Goal: Task Accomplishment & Management: Manage account settings

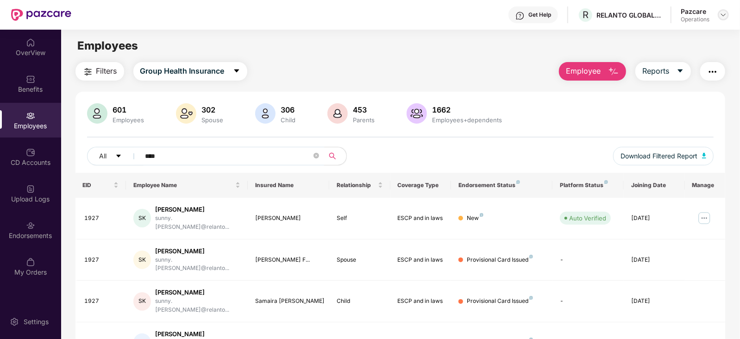
click at [719, 13] on div at bounding box center [723, 14] width 11 height 11
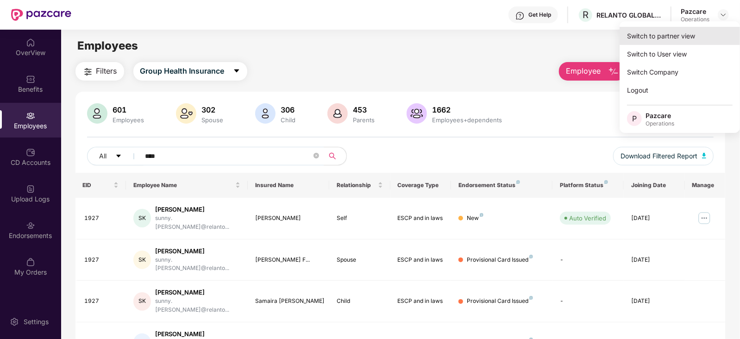
click at [667, 38] on div "Switch to partner view" at bounding box center [680, 36] width 120 height 18
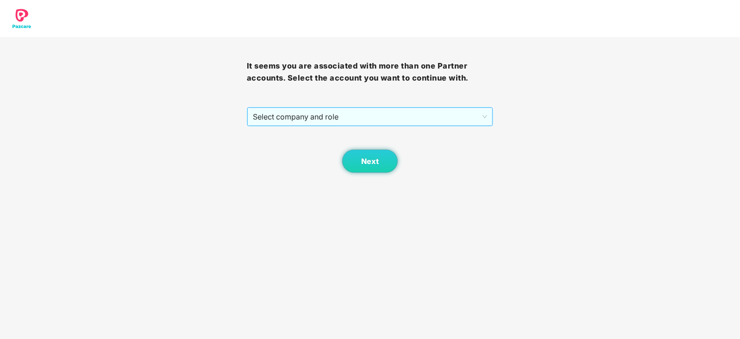
click at [272, 124] on span "Select company and role" at bounding box center [370, 117] width 235 height 18
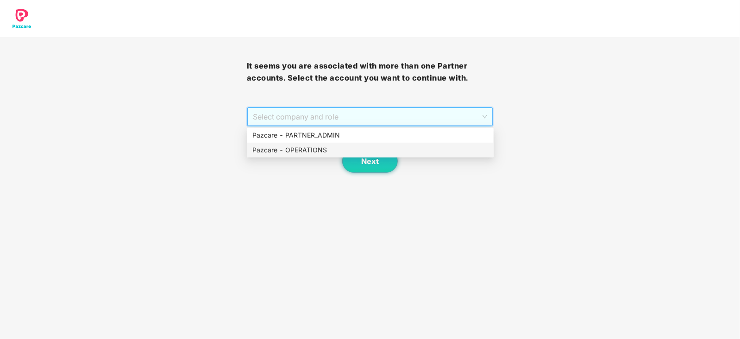
click at [277, 151] on div "Pazcare - OPERATIONS" at bounding box center [370, 150] width 236 height 10
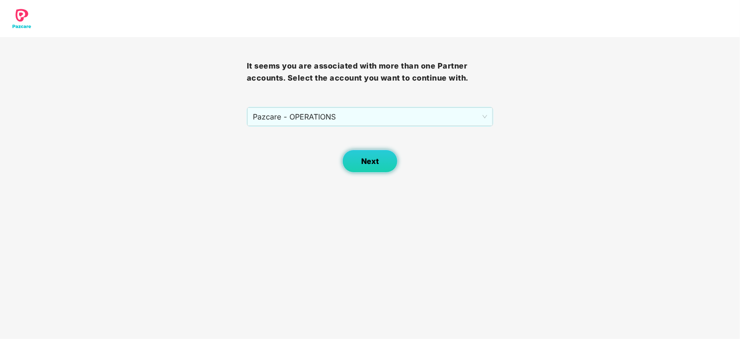
click at [378, 152] on button "Next" at bounding box center [370, 161] width 56 height 23
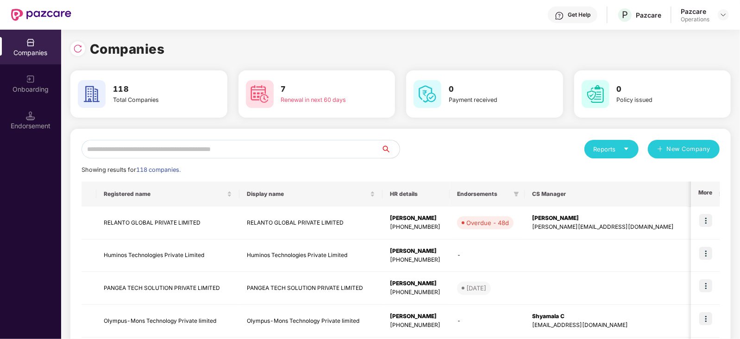
click at [220, 150] on input "text" at bounding box center [231, 149] width 300 height 19
click at [171, 153] on input "text" at bounding box center [231, 149] width 300 height 19
paste input "**********"
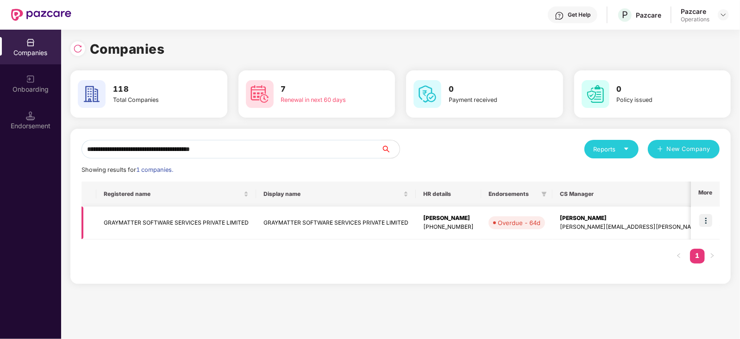
type input "**********"
click at [140, 217] on td "GRAYMATTER SOFTWARE SERVICES PRIVATE LIMITED" at bounding box center [176, 223] width 160 height 33
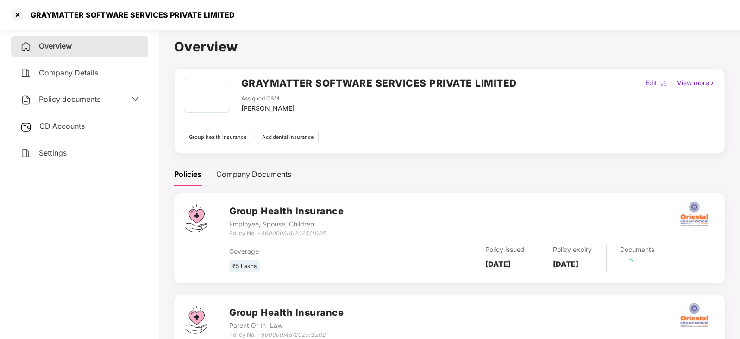
click at [63, 128] on span "CD Accounts" at bounding box center [61, 125] width 45 height 9
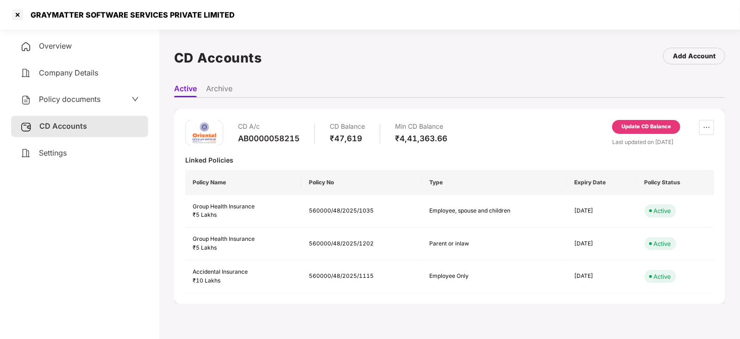
click at [639, 128] on div "Update CD Balance" at bounding box center [646, 127] width 50 height 8
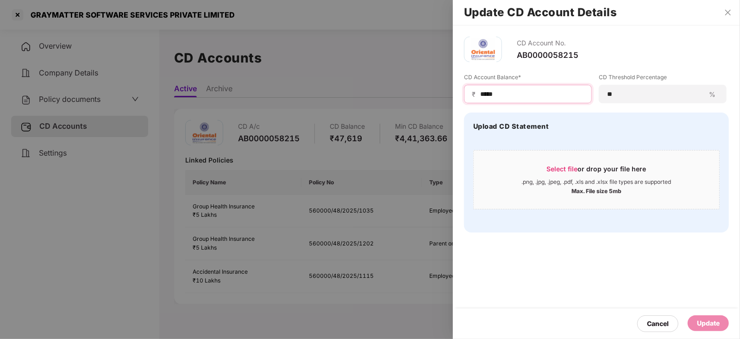
drag, startPoint x: 501, startPoint y: 89, endPoint x: 463, endPoint y: 92, distance: 38.0
click at [463, 92] on div "CD Account No. AB0000058215 CD Account Balance* ₹ ***** CD Threshold Percentage…" at bounding box center [596, 134] width 287 height 218
paste input
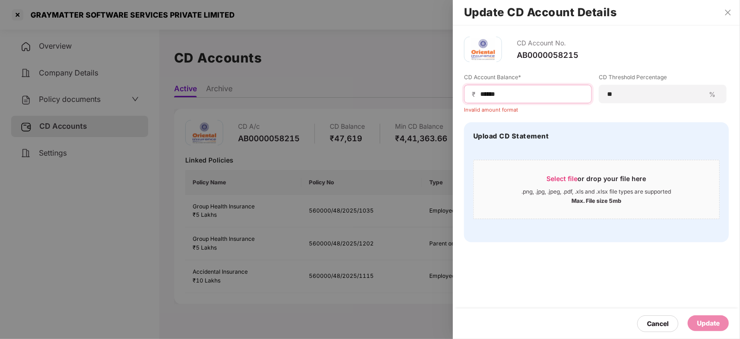
click at [479, 95] on input "*****" at bounding box center [531, 94] width 105 height 10
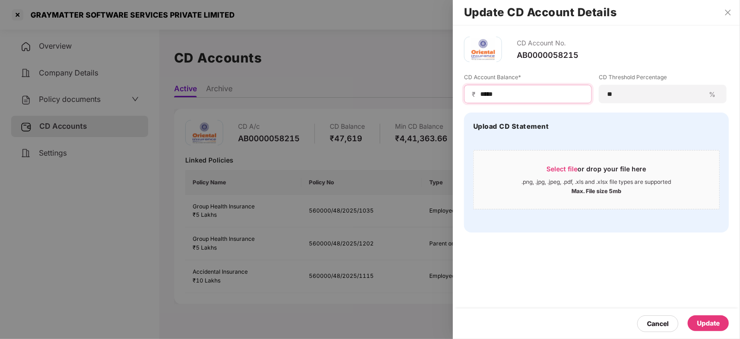
type input "*****"
click at [709, 332] on div "Cancel Update" at bounding box center [596, 323] width 287 height 31
click at [706, 325] on div "Update" at bounding box center [708, 323] width 23 height 10
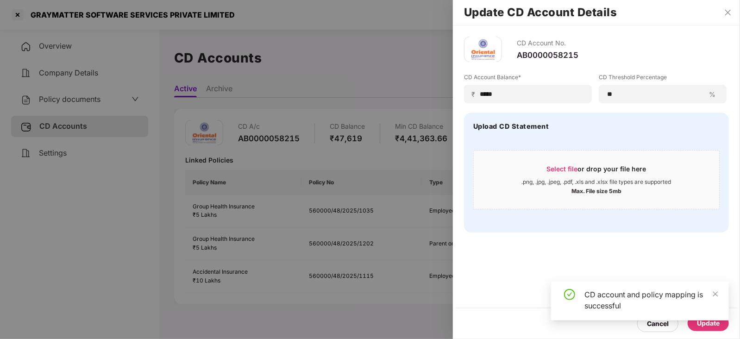
click at [70, 99] on div at bounding box center [370, 169] width 740 height 339
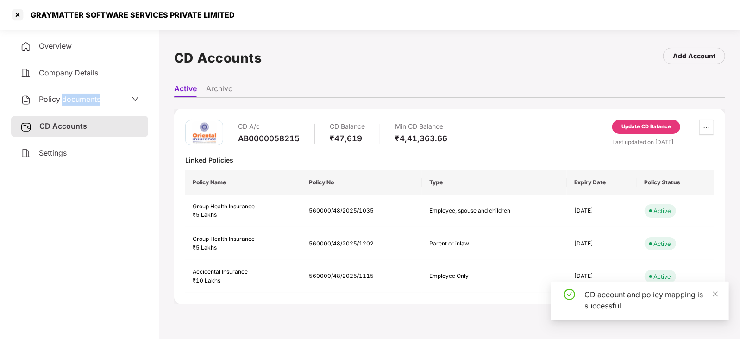
click at [70, 99] on span "Policy documents" at bounding box center [70, 98] width 62 height 9
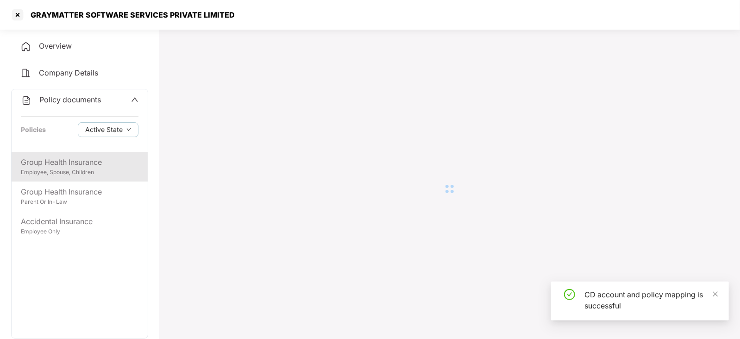
click at [82, 176] on div "Employee, Spouse, Children" at bounding box center [80, 172] width 118 height 9
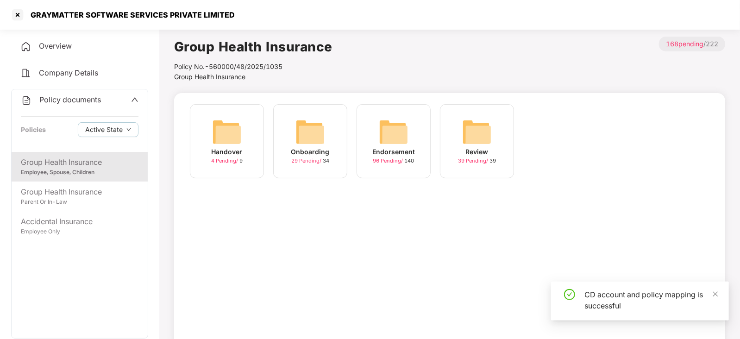
click at [411, 129] on div "Endorsement 96 Pending / 140" at bounding box center [394, 141] width 74 height 74
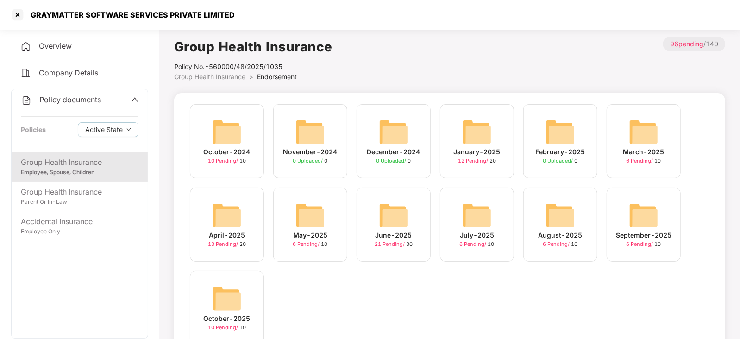
click at [228, 305] on img at bounding box center [227, 299] width 30 height 30
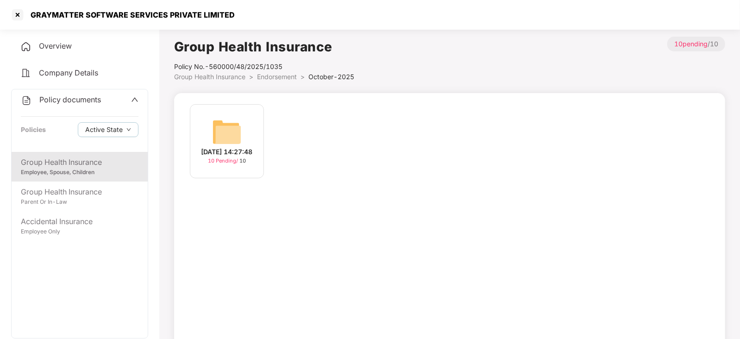
click at [222, 134] on img at bounding box center [227, 132] width 30 height 30
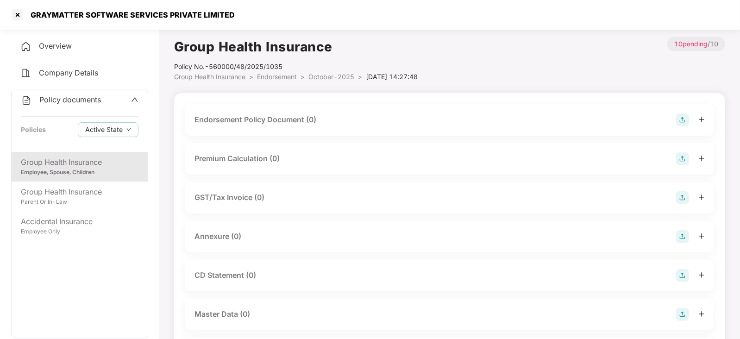
click at [686, 121] on img at bounding box center [682, 119] width 13 height 13
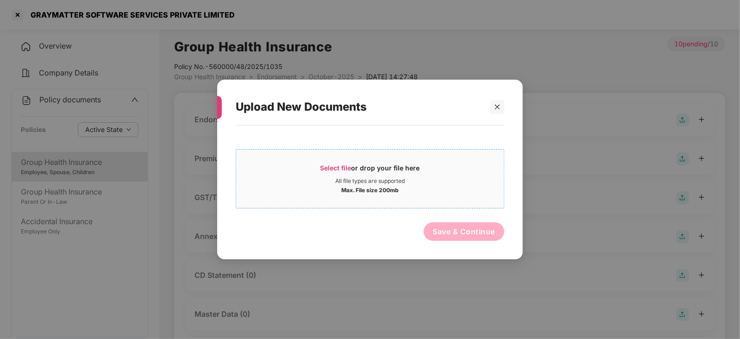
click at [327, 164] on span "Select file" at bounding box center [335, 168] width 31 height 8
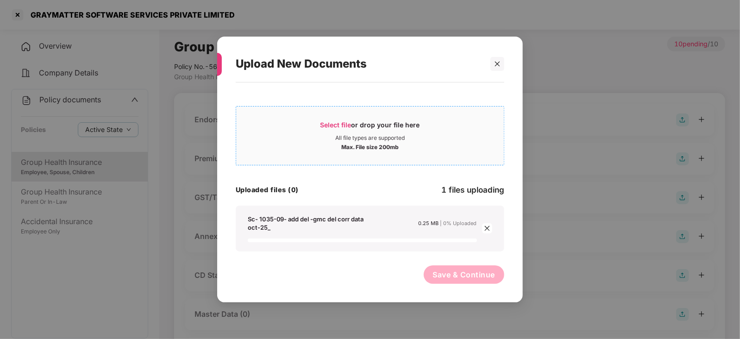
click at [336, 122] on span "Select file" at bounding box center [335, 125] width 31 height 8
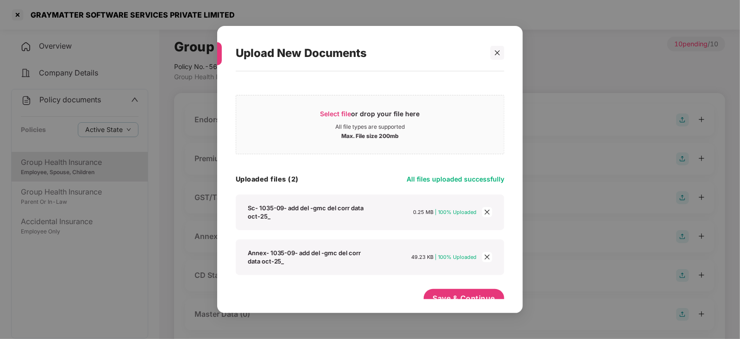
click at [365, 166] on div "Select file or drop your file here All file types are supported Max. File size …" at bounding box center [370, 182] width 269 height 185
click at [432, 289] on button "Save & Continue" at bounding box center [464, 298] width 81 height 19
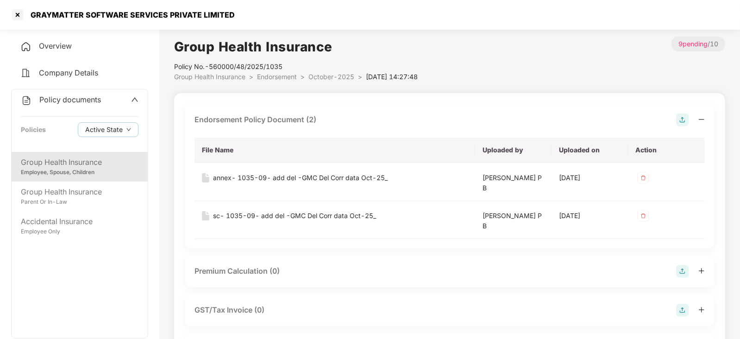
drag, startPoint x: 243, startPoint y: 267, endPoint x: 245, endPoint y: 262, distance: 5.8
click at [243, 267] on div "Premium Calculation (0)" at bounding box center [236, 271] width 85 height 12
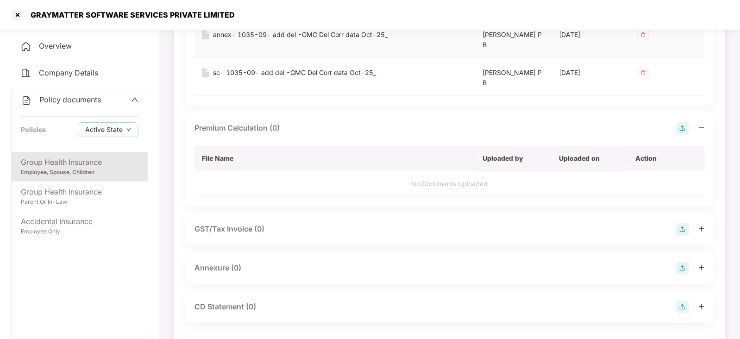
scroll to position [174, 0]
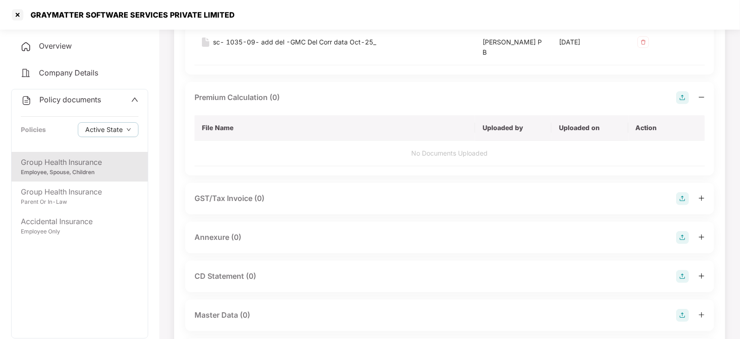
click at [683, 98] on img at bounding box center [682, 97] width 13 height 13
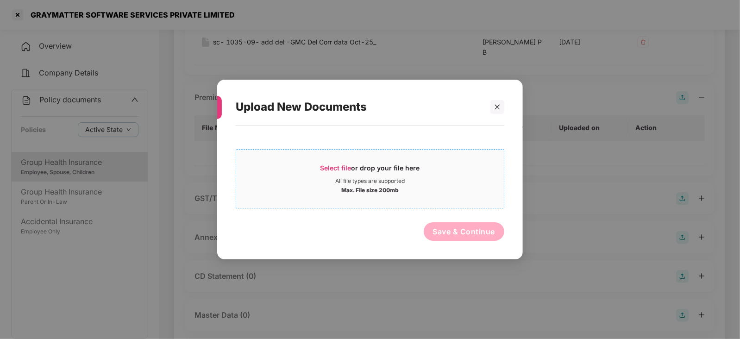
click at [351, 167] on span "Select file" at bounding box center [335, 168] width 31 height 8
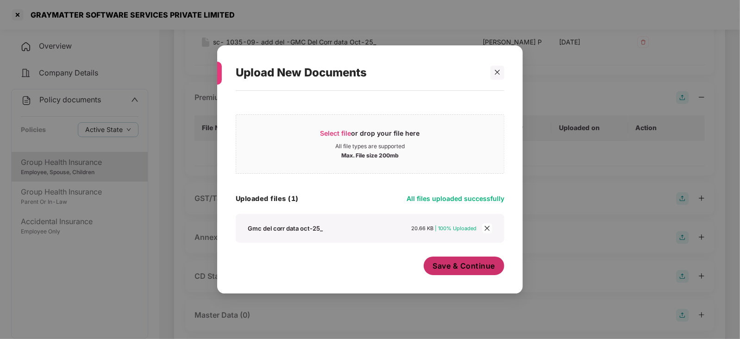
click at [446, 271] on button "Save & Continue" at bounding box center [464, 266] width 81 height 19
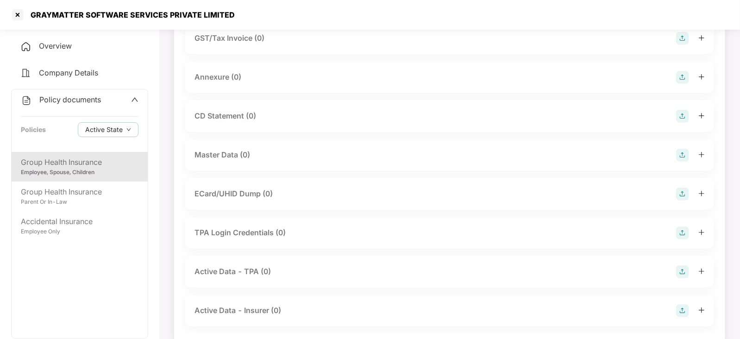
scroll to position [347, 0]
click at [683, 74] on img at bounding box center [682, 76] width 13 height 13
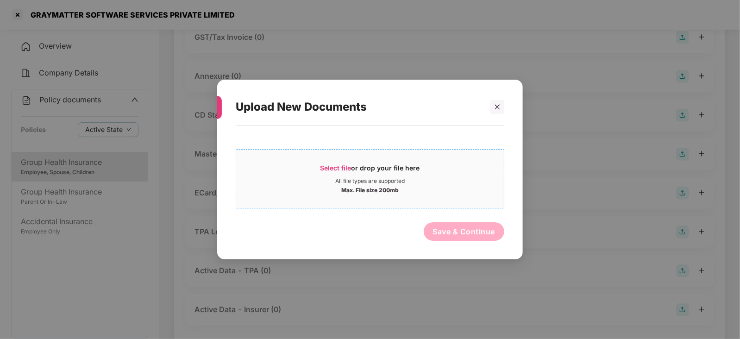
click at [352, 168] on div "Select file or drop your file here" at bounding box center [370, 170] width 100 height 14
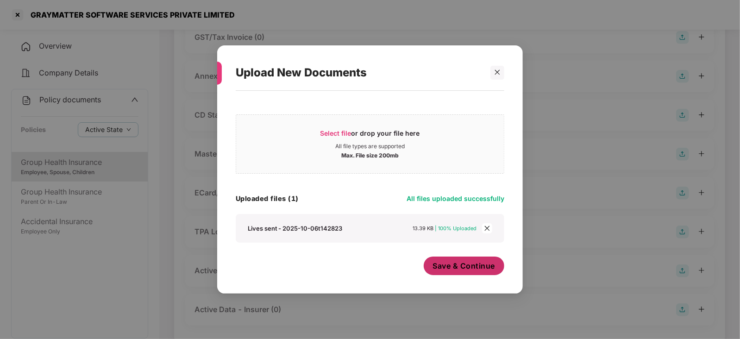
click at [451, 258] on button "Save & Continue" at bounding box center [464, 266] width 81 height 19
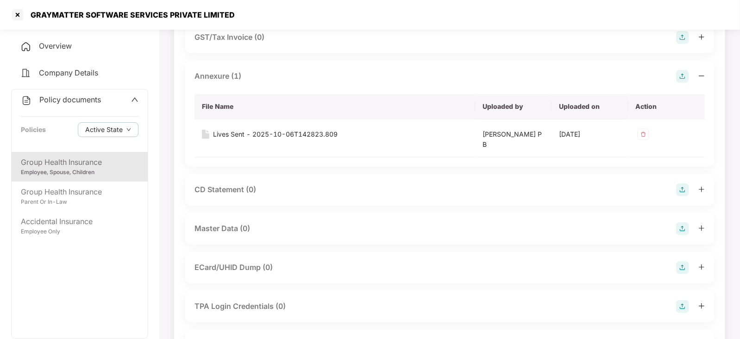
click at [679, 227] on img at bounding box center [682, 228] width 13 height 13
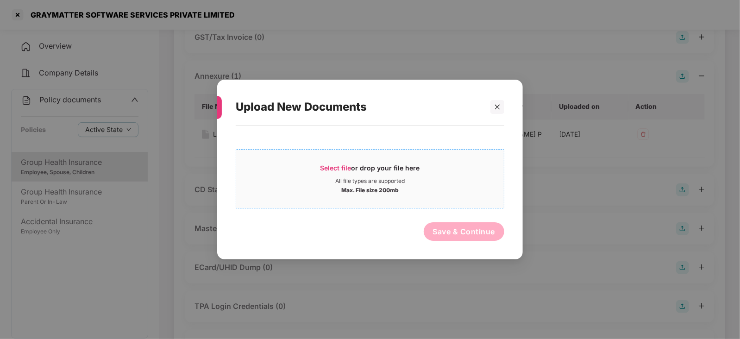
click at [330, 169] on span "Select file" at bounding box center [335, 168] width 31 height 8
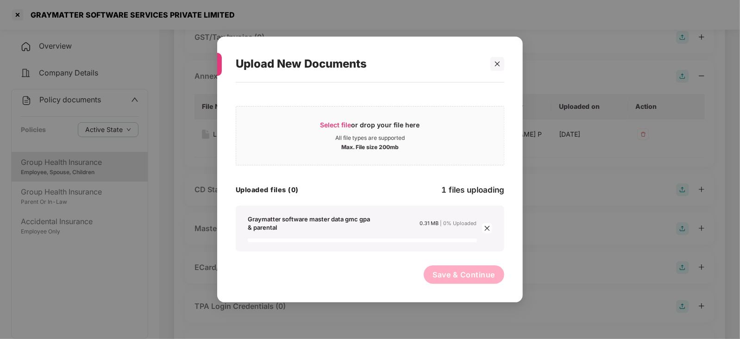
click at [470, 284] on div "Save & Continue" at bounding box center [464, 276] width 81 height 23
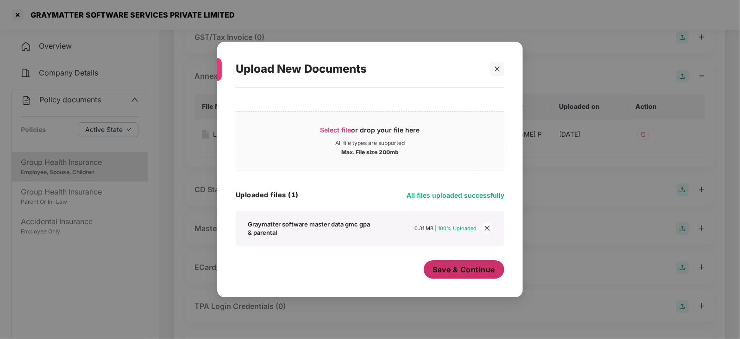
click at [465, 275] on button "Save & Continue" at bounding box center [464, 269] width 81 height 19
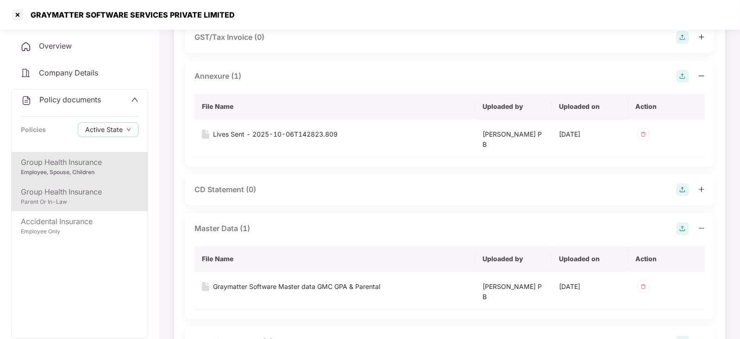
click at [90, 196] on div "Group Health Insurance" at bounding box center [80, 192] width 118 height 12
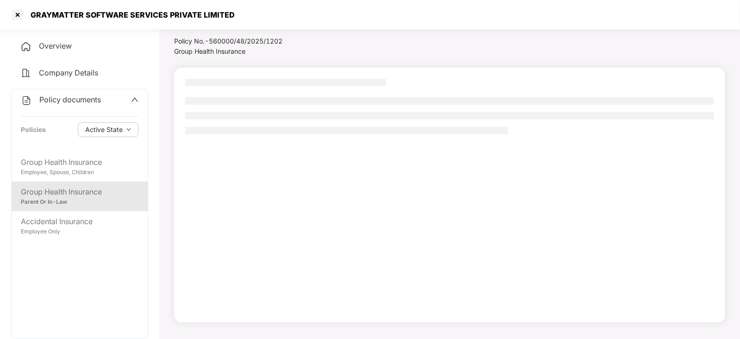
scroll to position [25, 0]
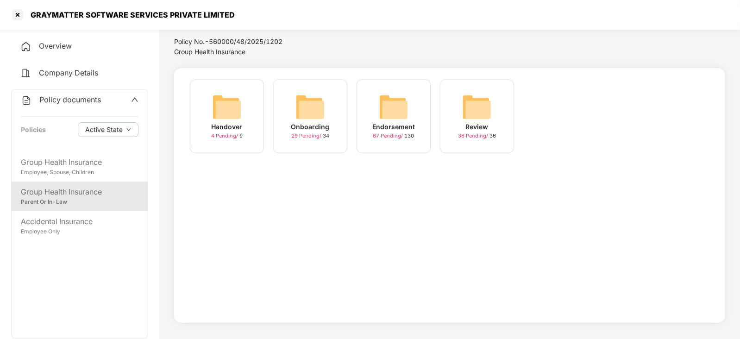
click at [398, 113] on img at bounding box center [394, 107] width 30 height 30
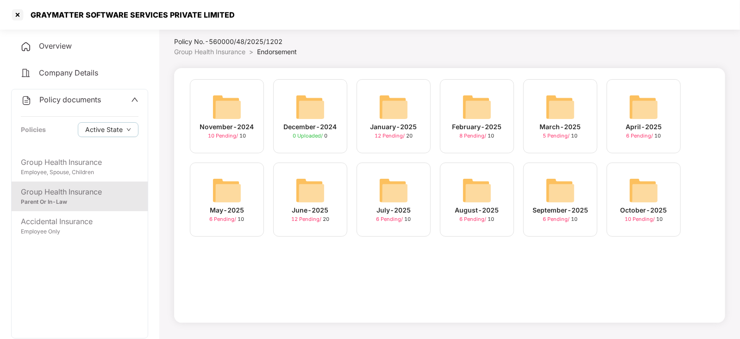
click at [646, 172] on div "October-2025 10 Pending / 10" at bounding box center [644, 200] width 74 height 74
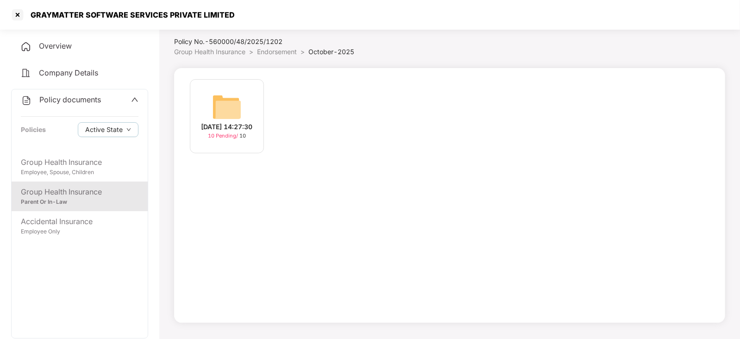
click at [232, 106] on img at bounding box center [227, 107] width 30 height 30
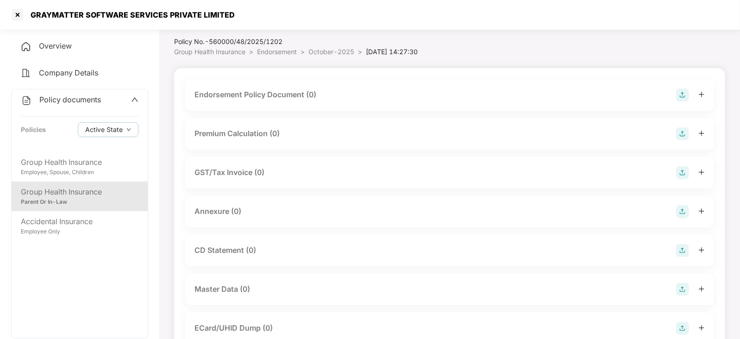
scroll to position [176, 0]
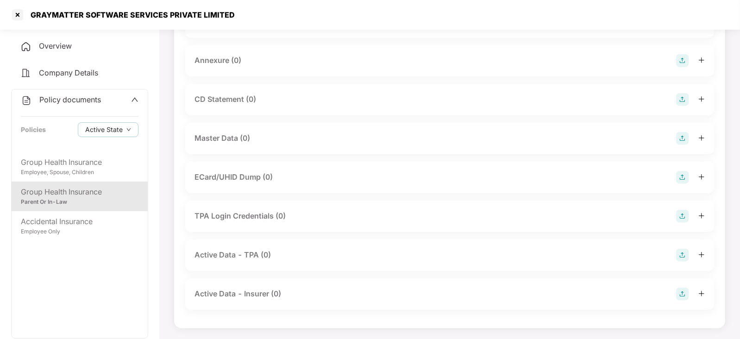
click at [679, 138] on img at bounding box center [682, 138] width 13 height 13
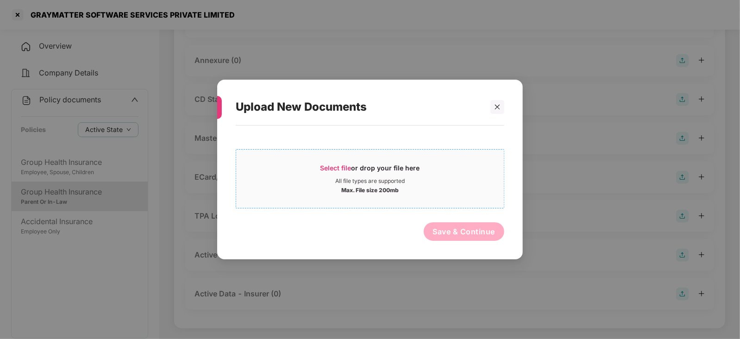
click at [335, 163] on div "Select file or drop your file here" at bounding box center [370, 170] width 100 height 14
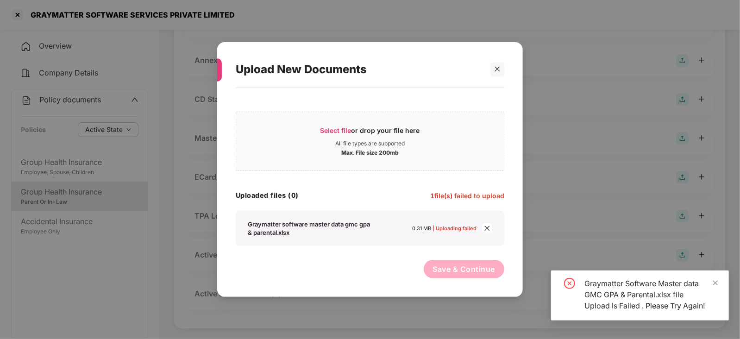
click at [490, 232] on span "close" at bounding box center [487, 228] width 10 height 10
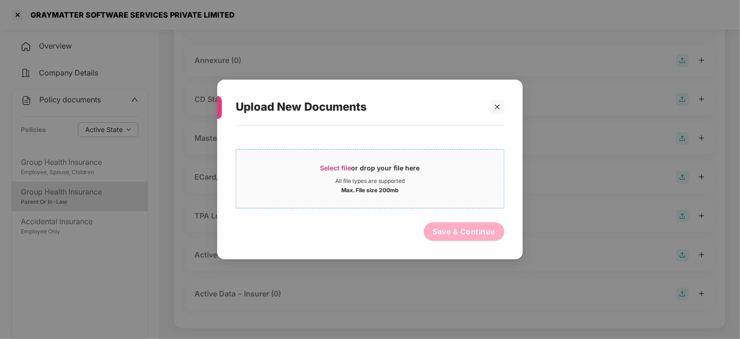
click at [331, 164] on span "Select file" at bounding box center [335, 168] width 31 height 8
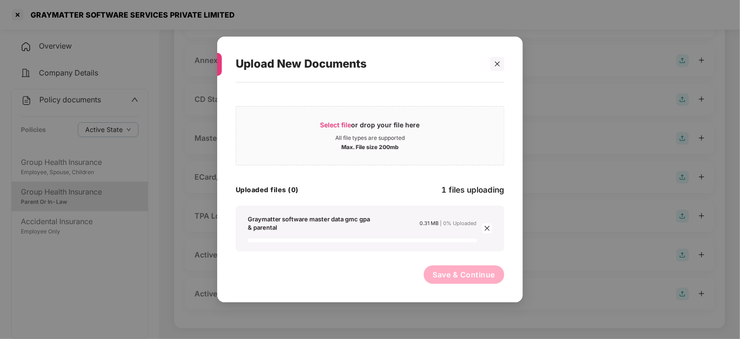
click at [440, 232] on div "Graymatter software master data gmc gpa & parental 0.31 MB | 0% Uploaded" at bounding box center [362, 228] width 229 height 27
click at [383, 280] on div "Save & Continue" at bounding box center [370, 276] width 269 height 23
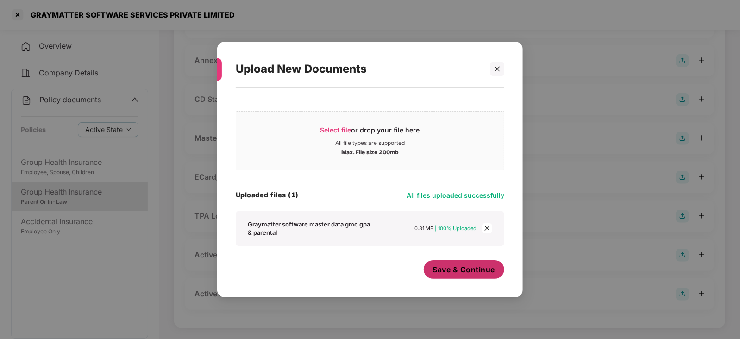
click at [477, 274] on button "Save & Continue" at bounding box center [464, 269] width 81 height 19
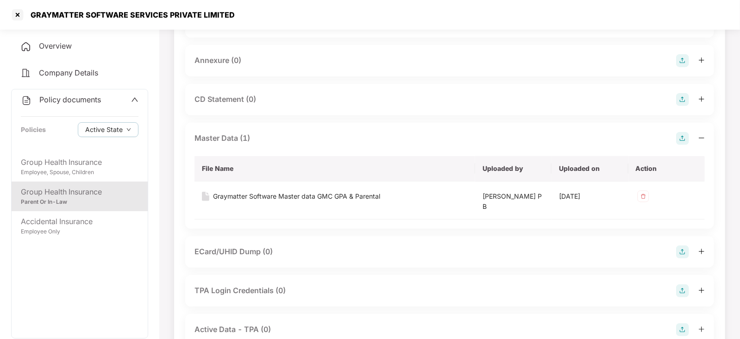
click at [678, 62] on img at bounding box center [682, 60] width 13 height 13
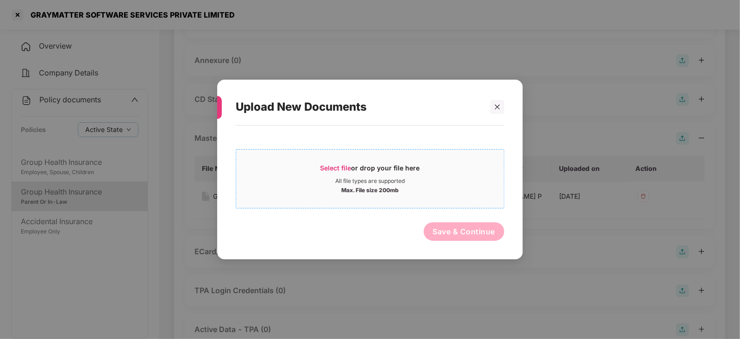
click at [342, 160] on span "Select file or drop your file here All file types are supported Max. File size …" at bounding box center [370, 179] width 268 height 44
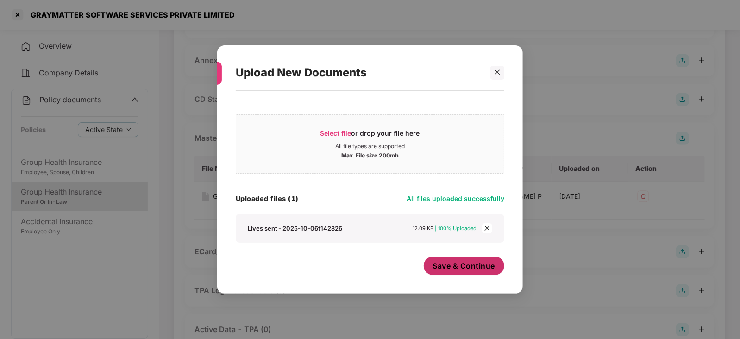
click at [458, 265] on span "Save & Continue" at bounding box center [464, 266] width 63 height 10
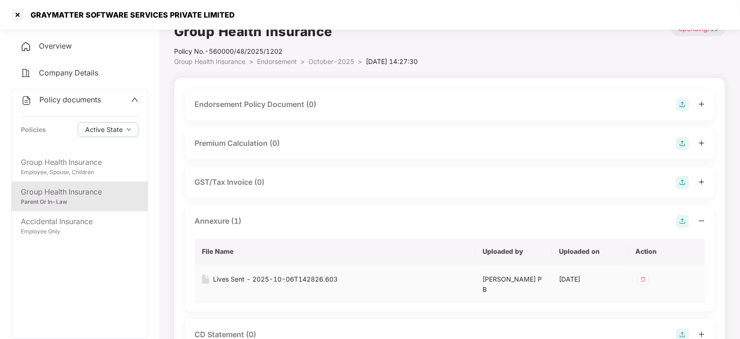
scroll to position [14, 0]
click at [681, 108] on img at bounding box center [682, 106] width 13 height 13
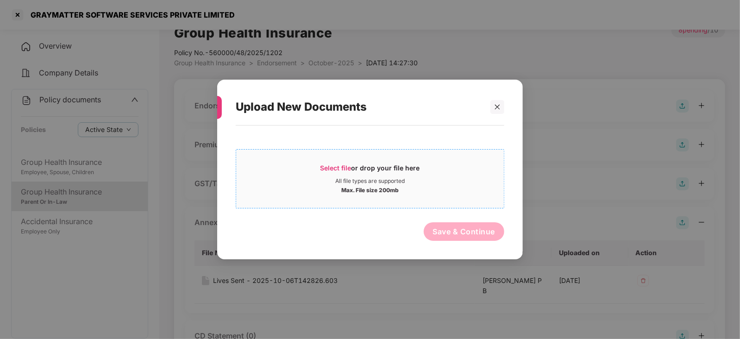
click at [343, 172] on div "Select file or drop your file here" at bounding box center [370, 170] width 100 height 14
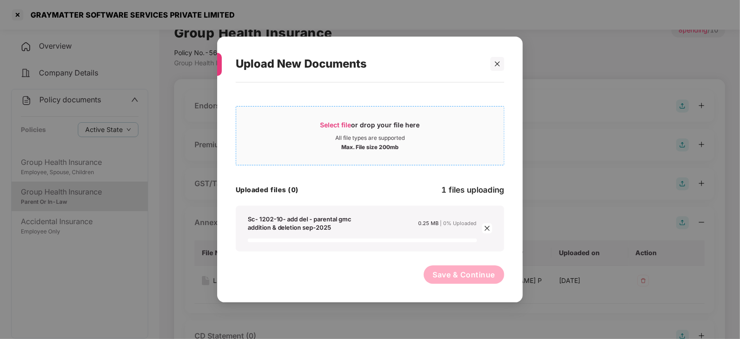
click at [336, 121] on span "Select file" at bounding box center [335, 125] width 31 height 8
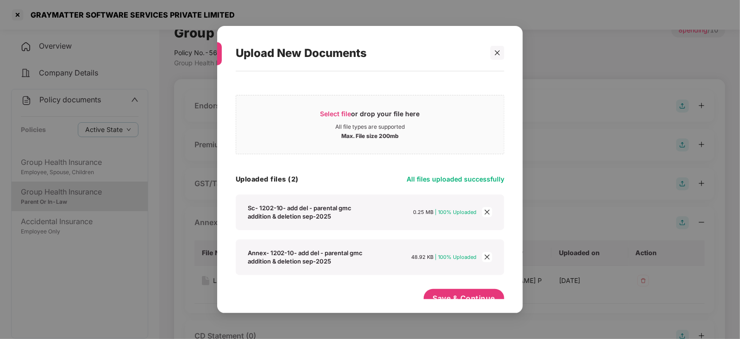
click at [435, 300] on div "Select file or drop your file here All file types are supported Max. File size …" at bounding box center [370, 187] width 306 height 232
click at [446, 291] on button "Save & Continue" at bounding box center [464, 298] width 81 height 19
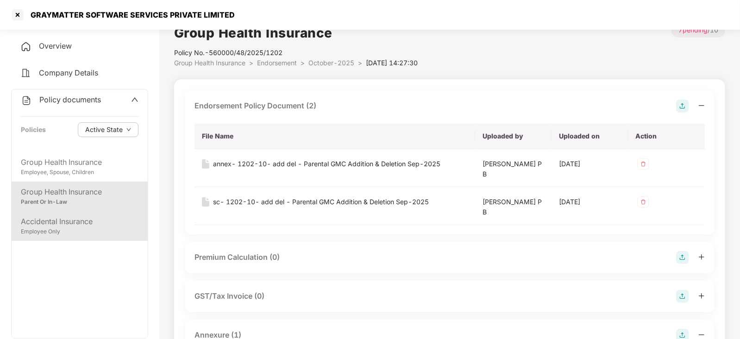
click at [61, 219] on div "Accidental Insurance" at bounding box center [80, 222] width 118 height 12
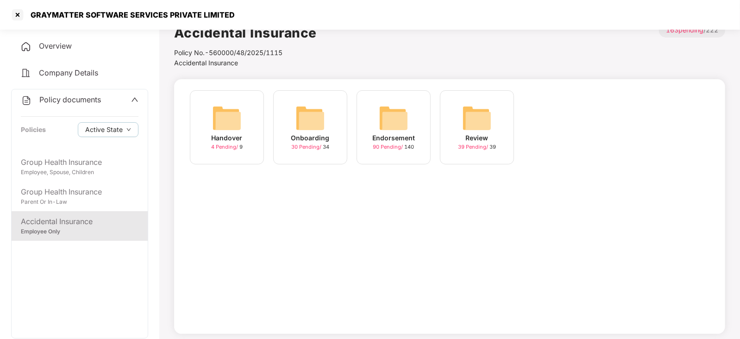
click at [402, 124] on img at bounding box center [394, 118] width 30 height 30
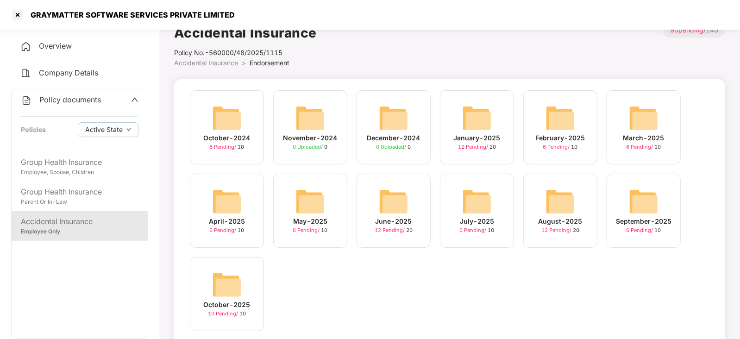
click at [241, 280] on img at bounding box center [227, 285] width 30 height 30
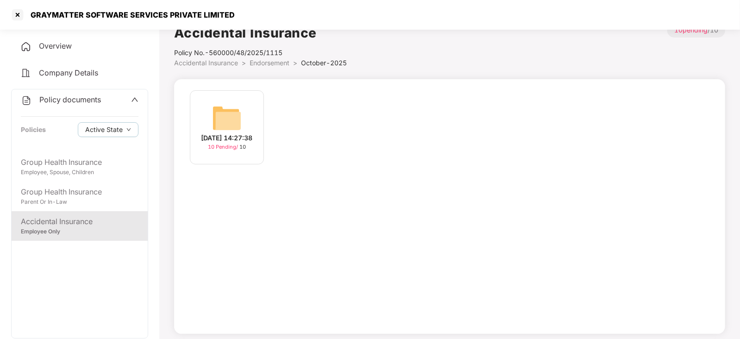
click at [233, 123] on img at bounding box center [227, 118] width 30 height 30
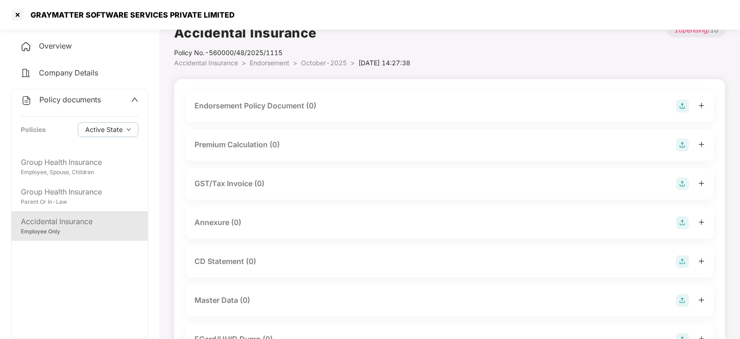
click at [688, 108] on img at bounding box center [682, 106] width 13 height 13
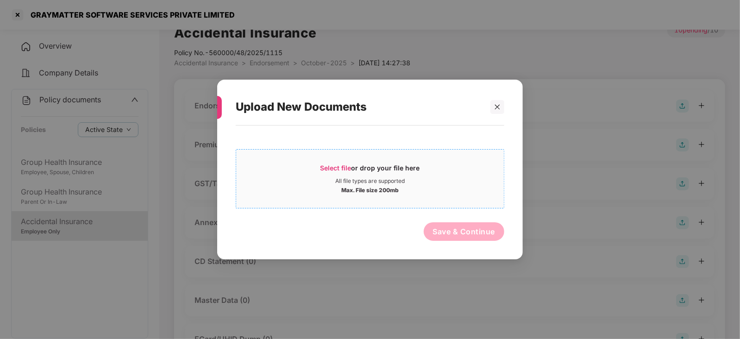
click at [337, 168] on span "Select file" at bounding box center [335, 168] width 31 height 8
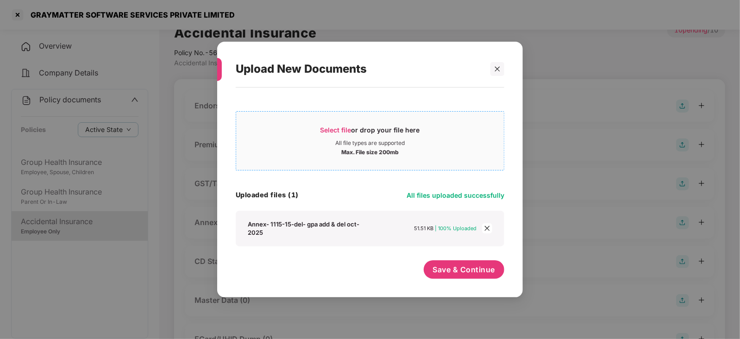
click at [335, 123] on span "Select file or drop your file here All file types are supported Max. File size …" at bounding box center [370, 141] width 268 height 44
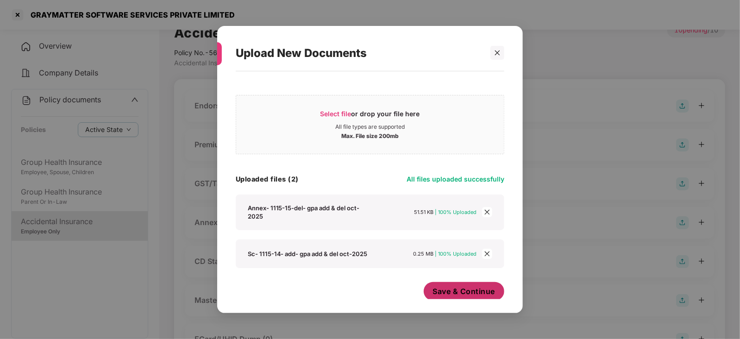
click at [437, 295] on span "Save & Continue" at bounding box center [464, 291] width 63 height 10
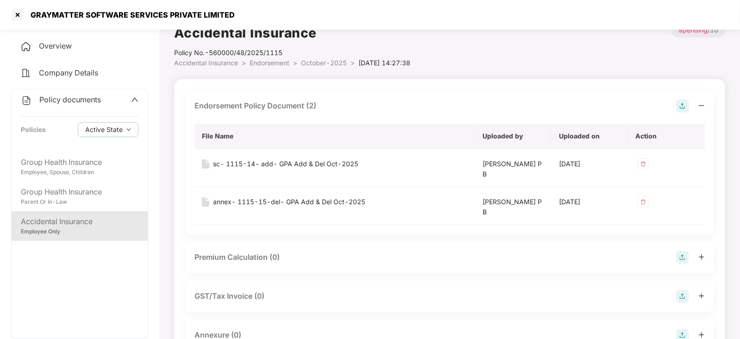
click at [683, 258] on img at bounding box center [682, 257] width 13 height 13
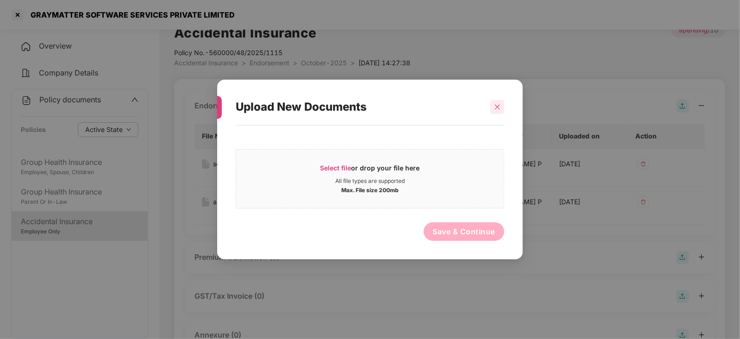
click at [498, 104] on icon "close" at bounding box center [497, 107] width 6 height 6
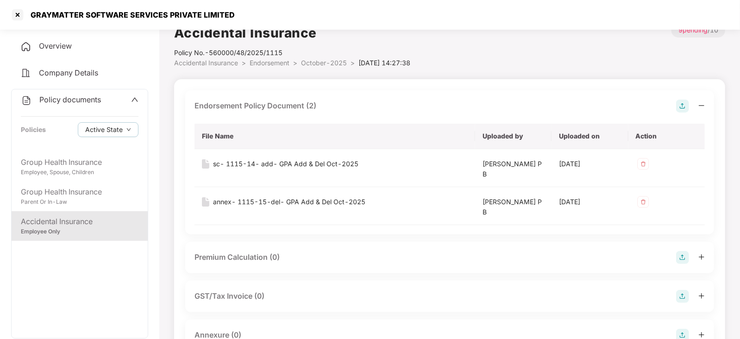
click at [238, 330] on div "Annexure (0)" at bounding box center [217, 335] width 47 height 12
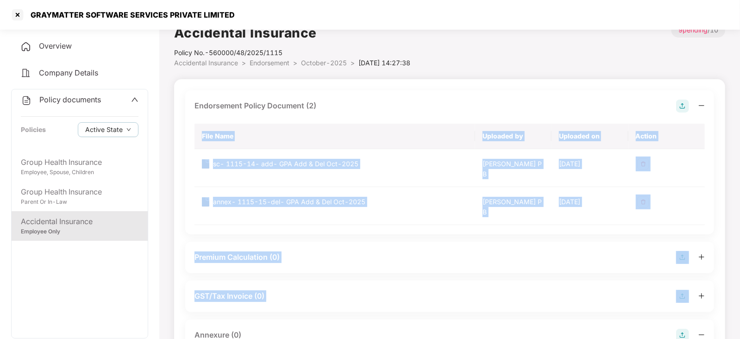
drag, startPoint x: 737, startPoint y: 263, endPoint x: 738, endPoint y: 288, distance: 25.0
click at [739, 290] on html "GRAYMATTER SOFTWARE SERVICES PRIVATE LIMITED Overview Company Details Policy do…" at bounding box center [370, 155] width 740 height 339
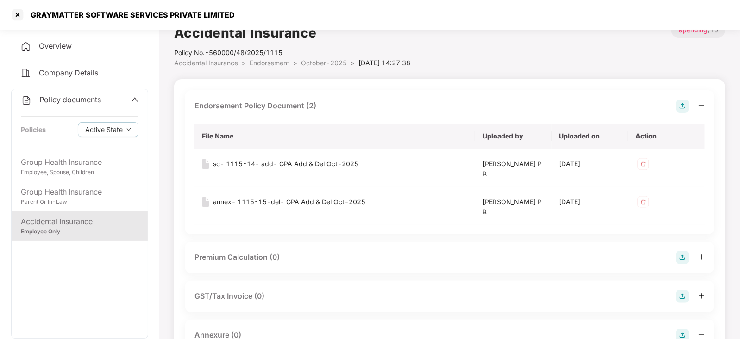
click at [225, 332] on div "Annexure (0)" at bounding box center [217, 335] width 47 height 12
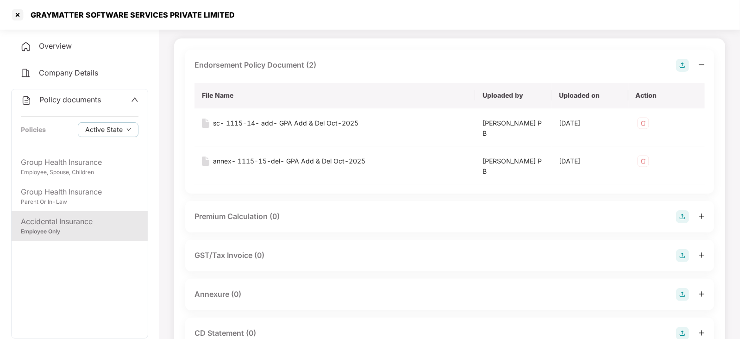
scroll to position [72, 0]
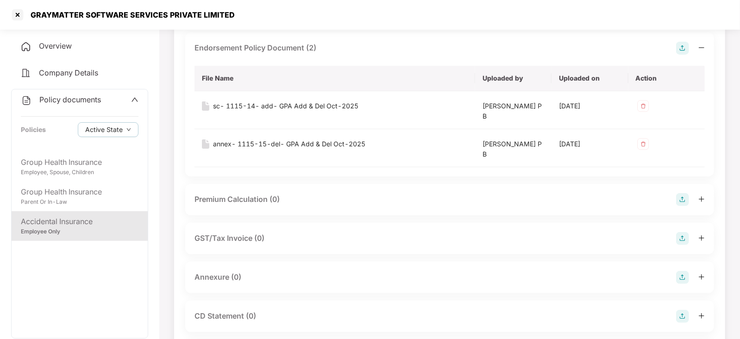
click at [681, 275] on img at bounding box center [682, 277] width 13 height 13
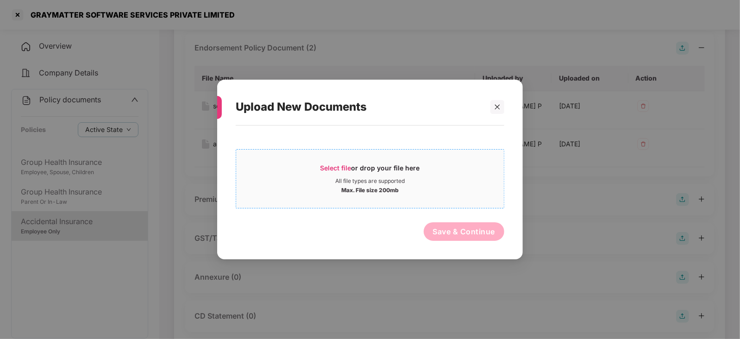
click at [337, 160] on span "Select file or drop your file here All file types are supported Max. File size …" at bounding box center [370, 179] width 268 height 44
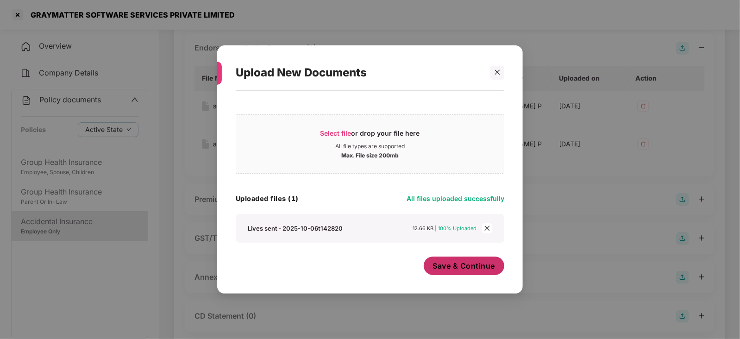
click at [438, 274] on button "Save & Continue" at bounding box center [464, 266] width 81 height 19
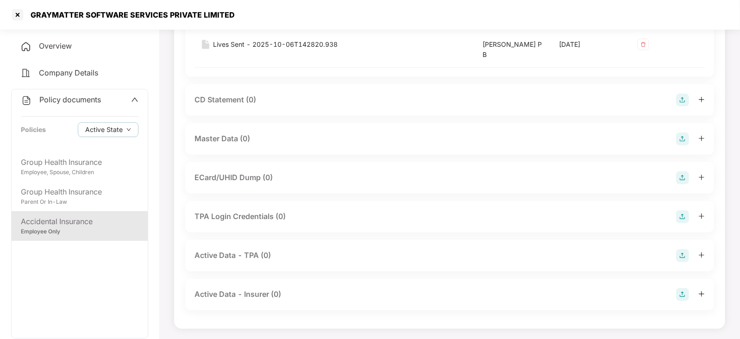
scroll to position [363, 0]
click at [681, 138] on img at bounding box center [682, 138] width 13 height 13
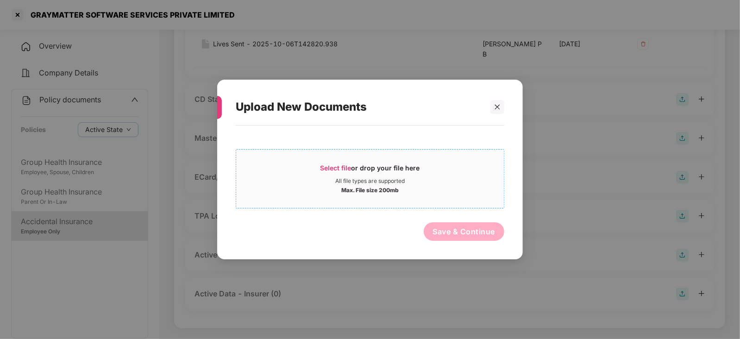
click at [337, 168] on span "Select file" at bounding box center [335, 168] width 31 height 8
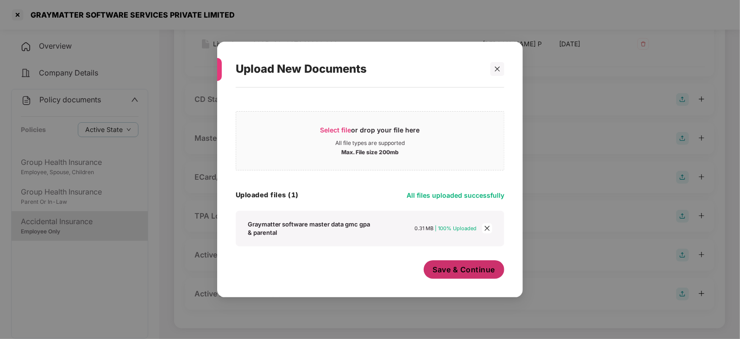
click at [458, 274] on span "Save & Continue" at bounding box center [464, 269] width 63 height 10
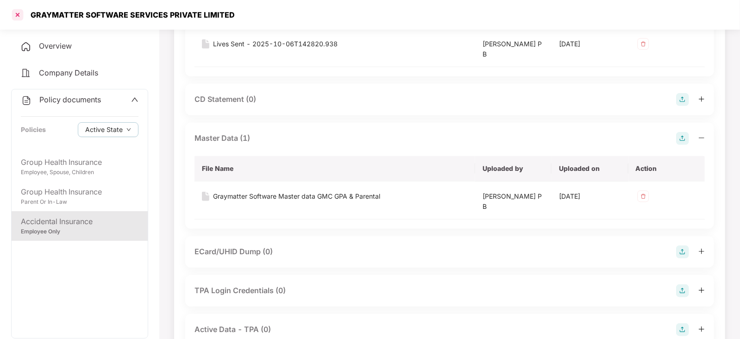
click at [17, 13] on div at bounding box center [17, 14] width 15 height 15
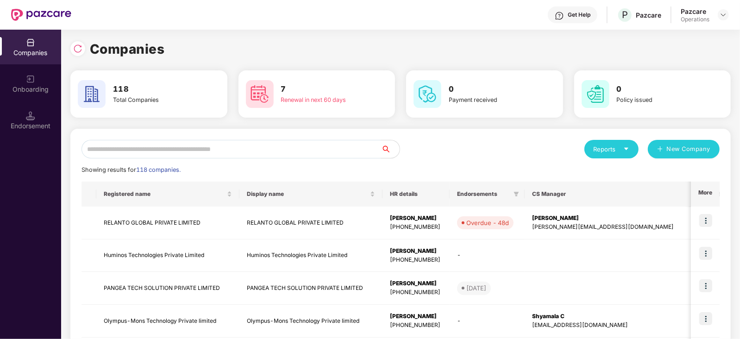
scroll to position [0, 0]
click at [204, 149] on input "text" at bounding box center [231, 149] width 300 height 19
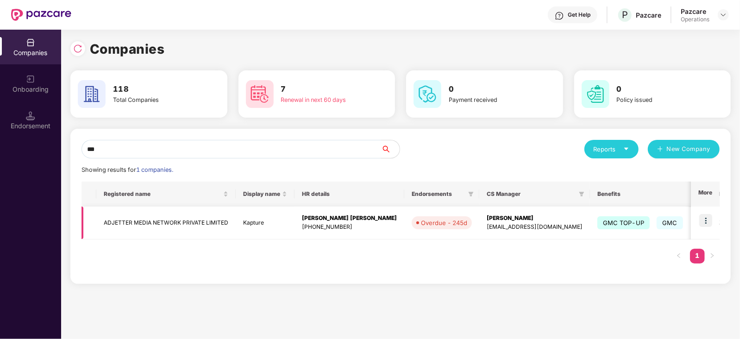
type input "***"
click at [176, 217] on td "ADJETTER MEDIA NETWORK PRIVATE LIMITED" at bounding box center [165, 223] width 139 height 33
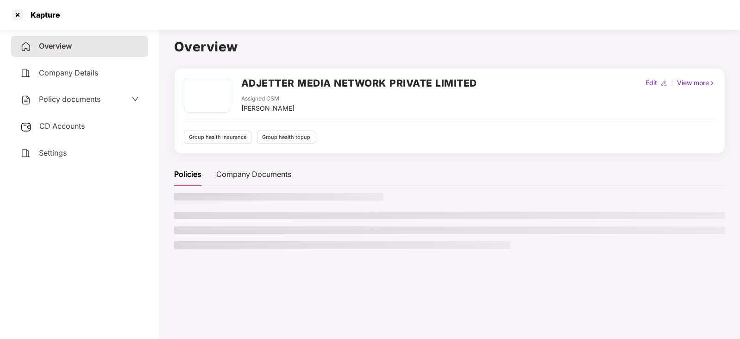
click at [75, 127] on span "CD Accounts" at bounding box center [61, 125] width 45 height 9
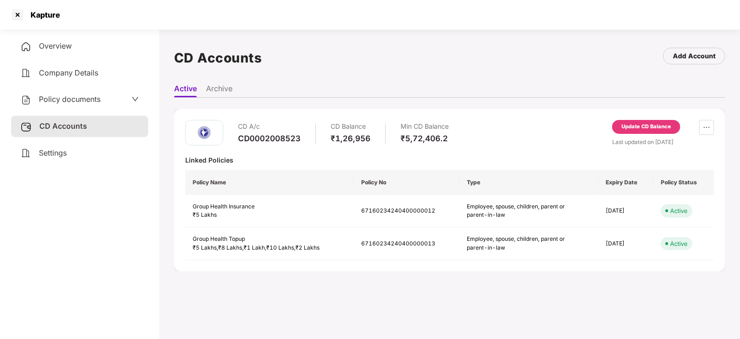
click at [640, 121] on div "Update CD Balance" at bounding box center [646, 127] width 68 height 14
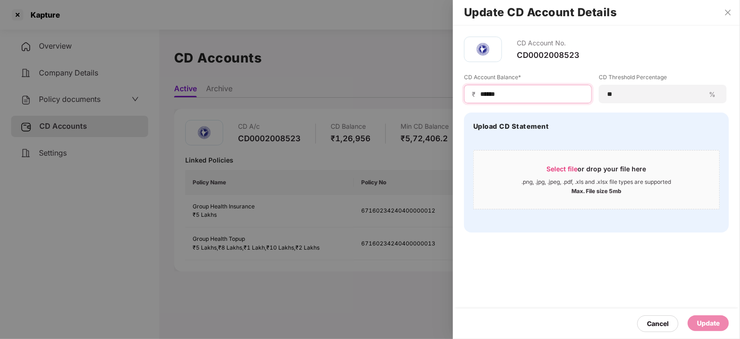
drag, startPoint x: 508, startPoint y: 93, endPoint x: 457, endPoint y: 89, distance: 51.5
click at [457, 89] on div "CD Account No. CD0002008523 CD Account Balance* ₹ ****** CD Threshold Percentag…" at bounding box center [596, 134] width 287 height 218
paste input
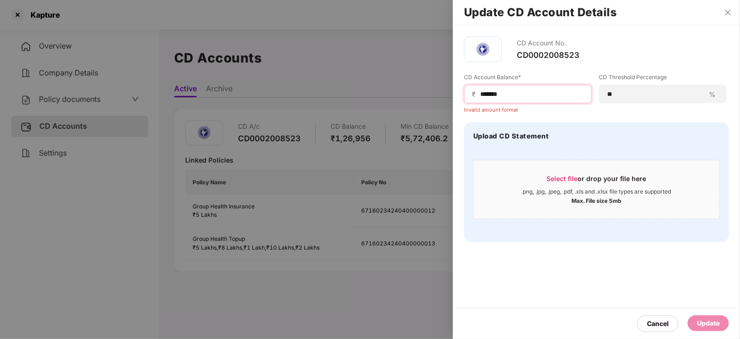
click at [479, 95] on input "******" at bounding box center [531, 94] width 105 height 10
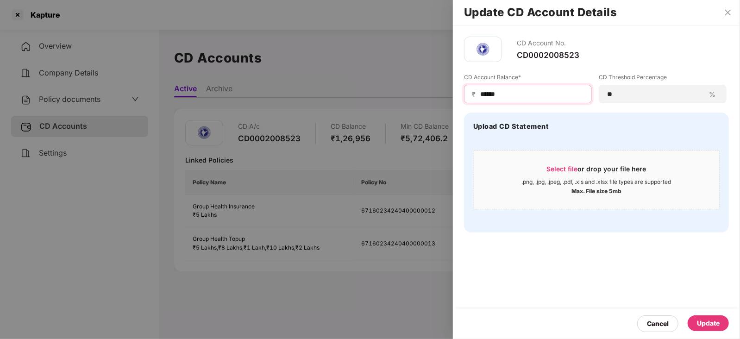
type input "******"
click at [720, 323] on div "Update" at bounding box center [708, 323] width 23 height 10
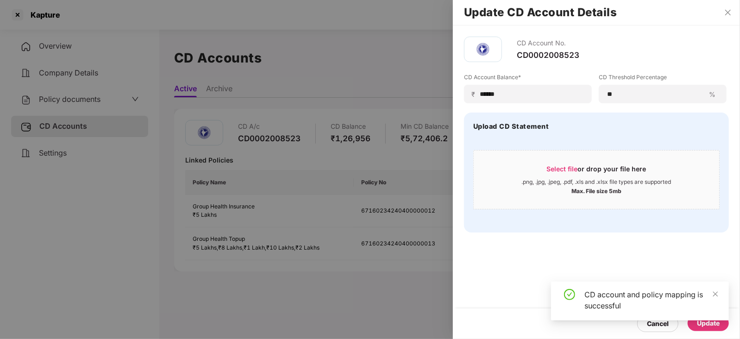
click at [90, 103] on div at bounding box center [370, 169] width 740 height 339
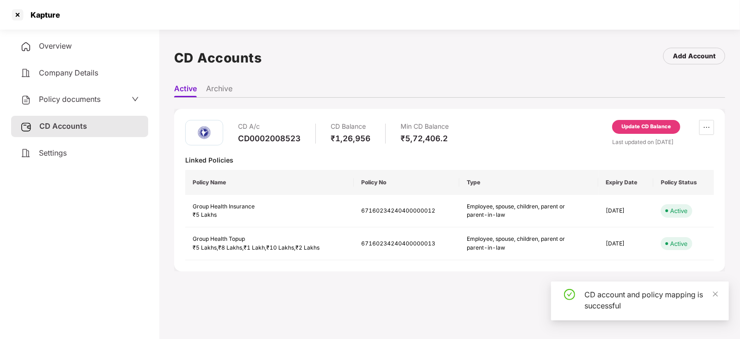
click at [89, 103] on span "Policy documents" at bounding box center [70, 98] width 62 height 9
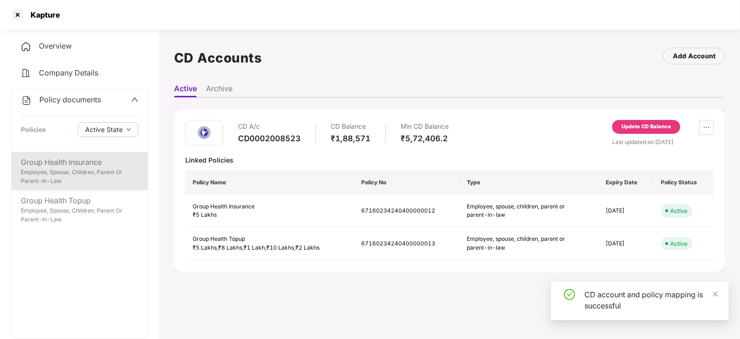
click at [78, 168] on div "Group Health Insurance" at bounding box center [80, 163] width 118 height 12
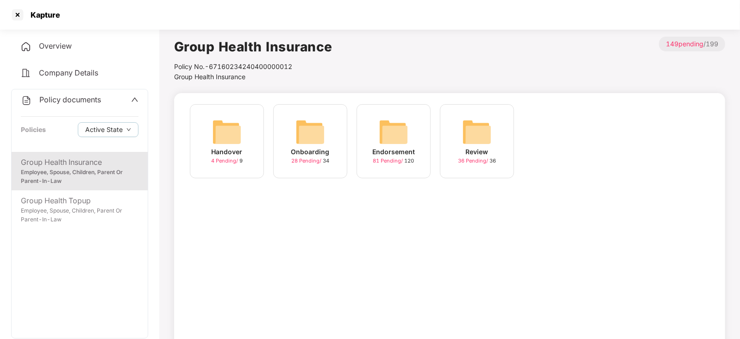
click at [398, 127] on img at bounding box center [394, 132] width 30 height 30
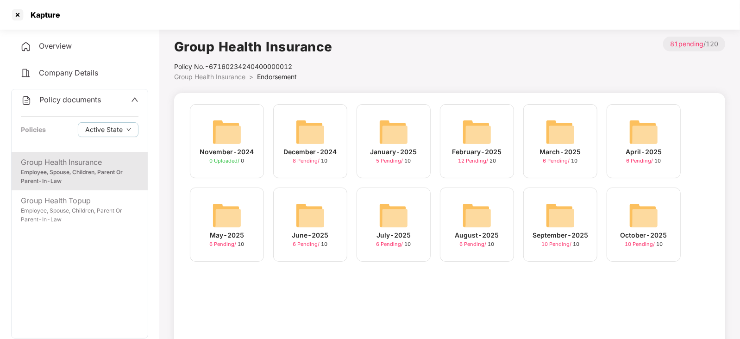
click at [556, 225] on img at bounding box center [560, 215] width 30 height 30
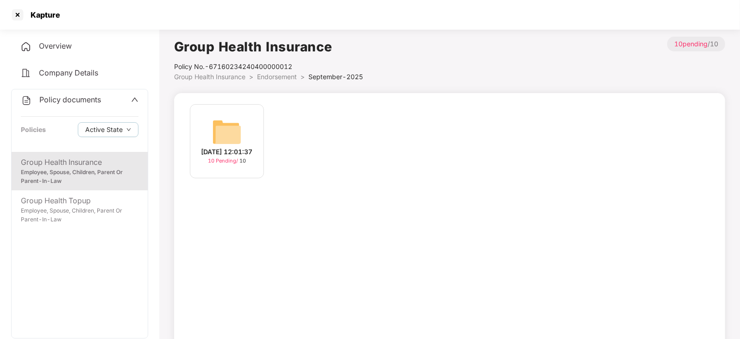
click at [228, 126] on img at bounding box center [227, 132] width 30 height 30
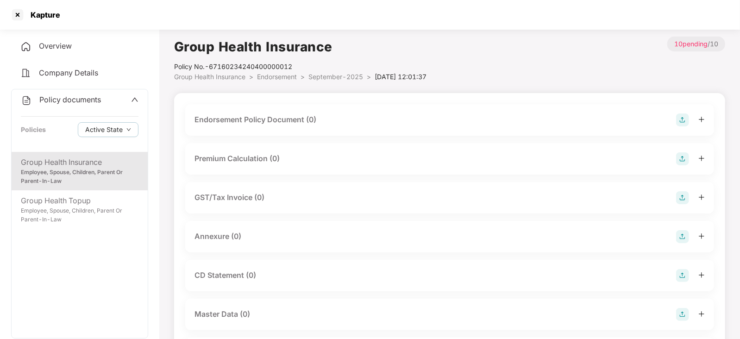
click at [686, 117] on img at bounding box center [682, 119] width 13 height 13
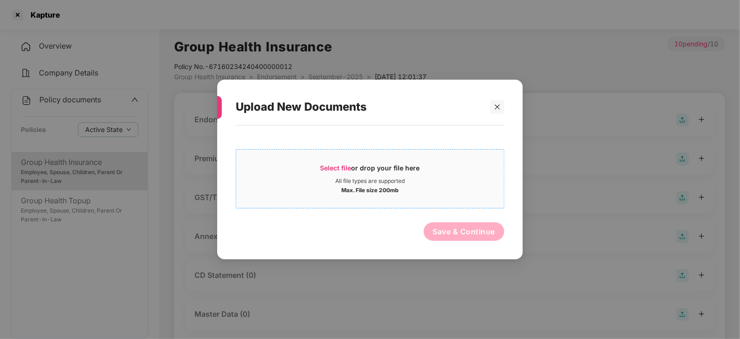
click at [338, 164] on span "Select file" at bounding box center [335, 168] width 31 height 8
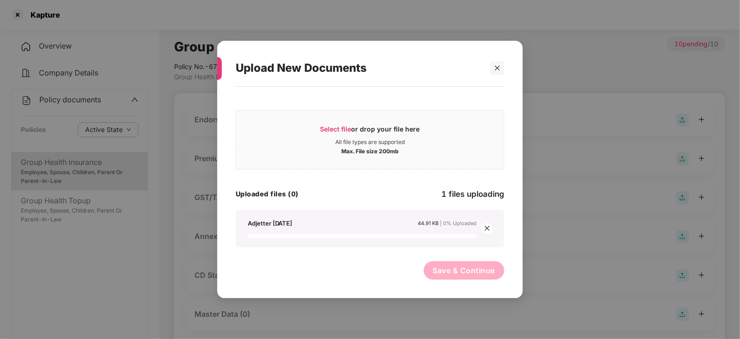
click at [455, 260] on div "Select file or drop your file here All file types are supported Max. File size …" at bounding box center [370, 187] width 269 height 193
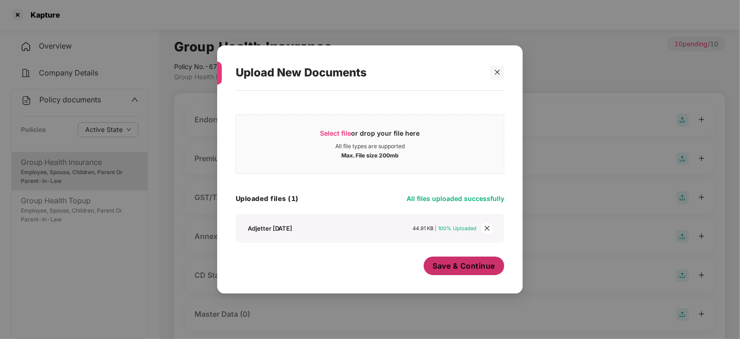
click at [451, 263] on span "Save & Continue" at bounding box center [464, 266] width 63 height 10
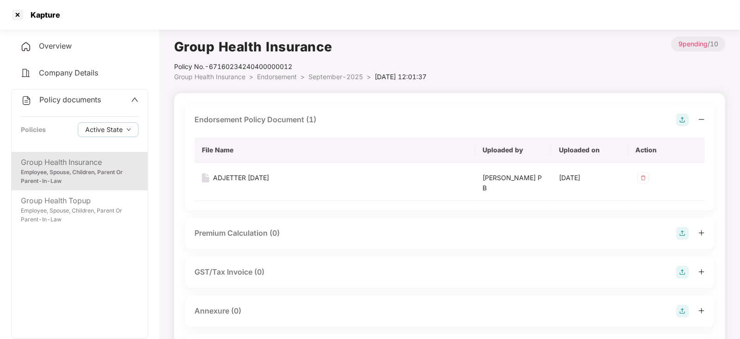
click at [685, 230] on img at bounding box center [682, 233] width 13 height 13
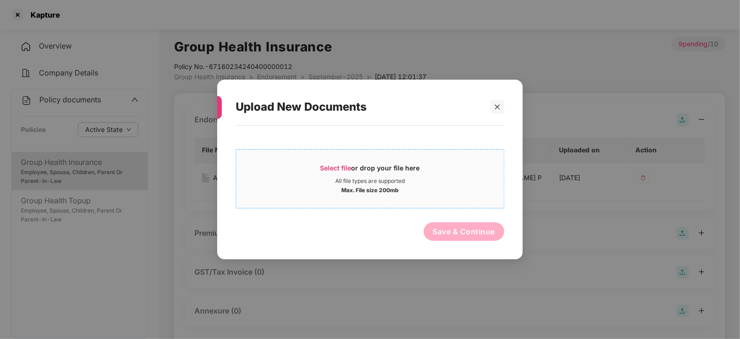
click at [349, 169] on span "Select file" at bounding box center [335, 168] width 31 height 8
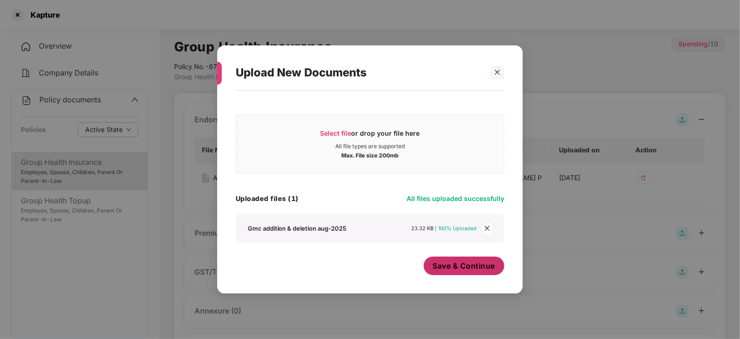
click at [471, 268] on span "Save & Continue" at bounding box center [464, 266] width 63 height 10
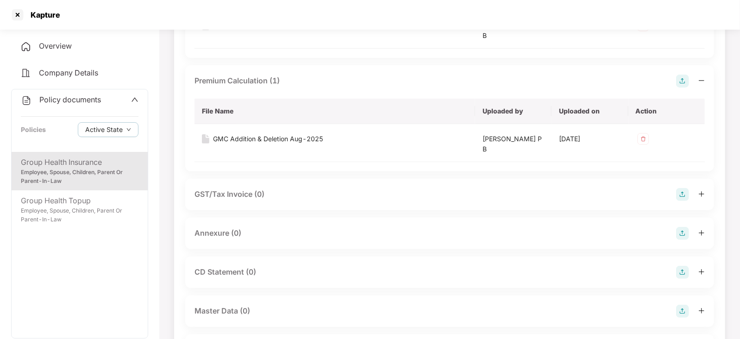
scroll to position [185, 0]
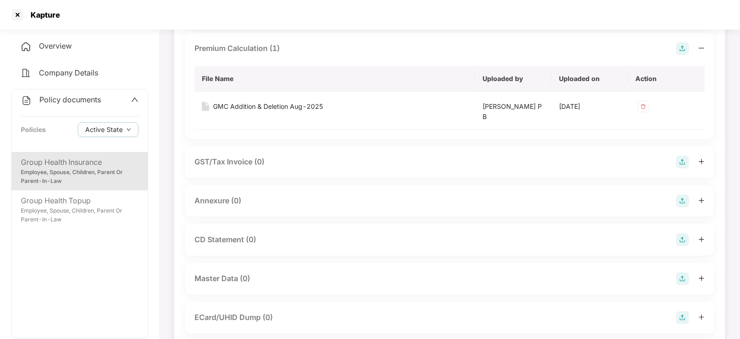
click at [679, 200] on img at bounding box center [682, 200] width 13 height 13
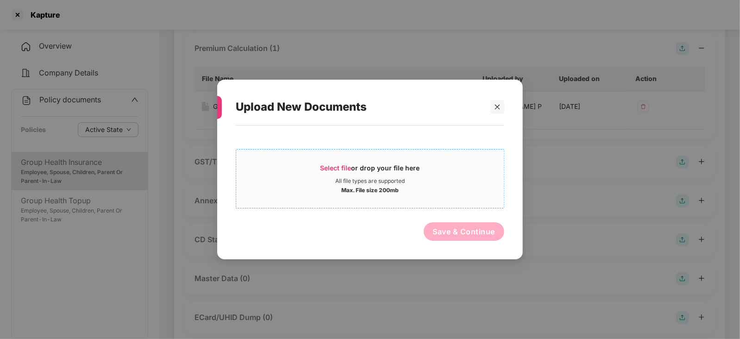
click at [343, 164] on span "Select file" at bounding box center [335, 168] width 31 height 8
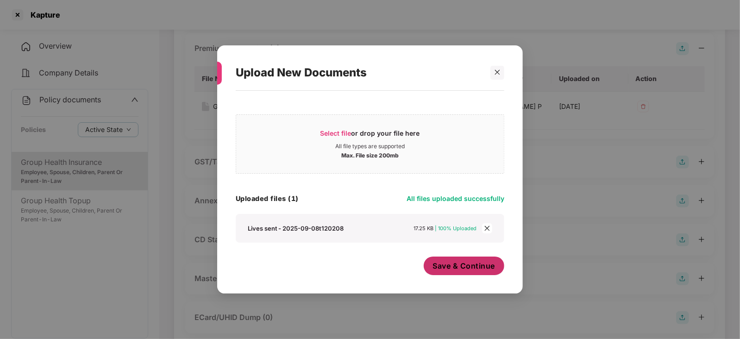
click at [457, 268] on span "Save & Continue" at bounding box center [464, 266] width 63 height 10
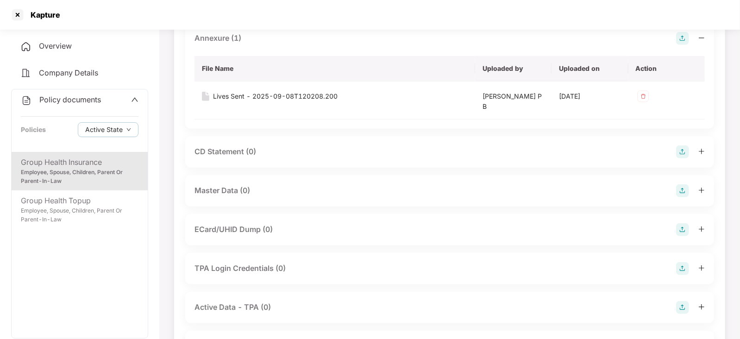
scroll to position [393, 0]
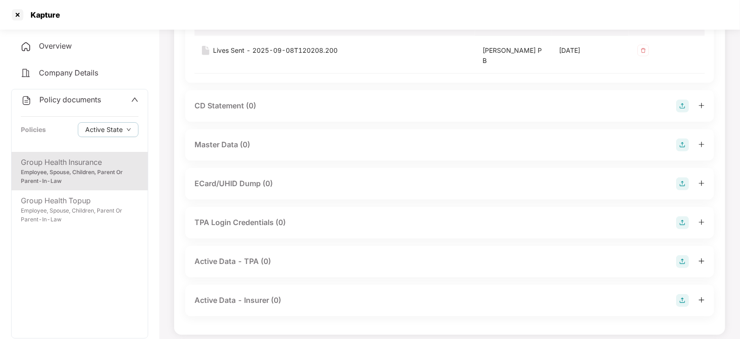
click at [687, 149] on img at bounding box center [682, 144] width 13 height 13
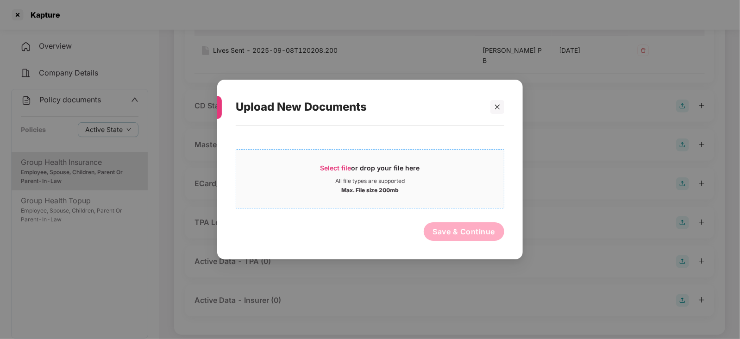
click at [332, 168] on span "Select file" at bounding box center [335, 168] width 31 height 8
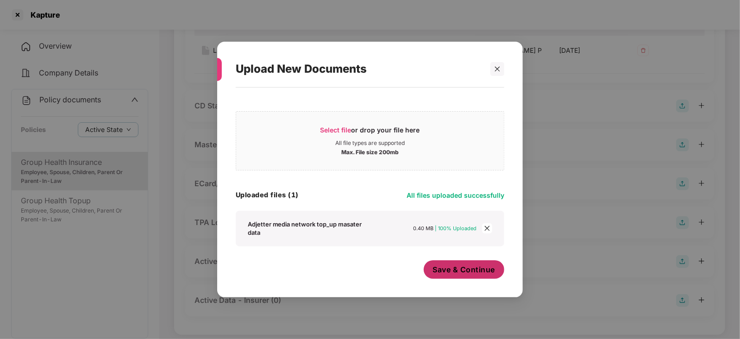
click at [454, 274] on span "Save & Continue" at bounding box center [464, 269] width 63 height 10
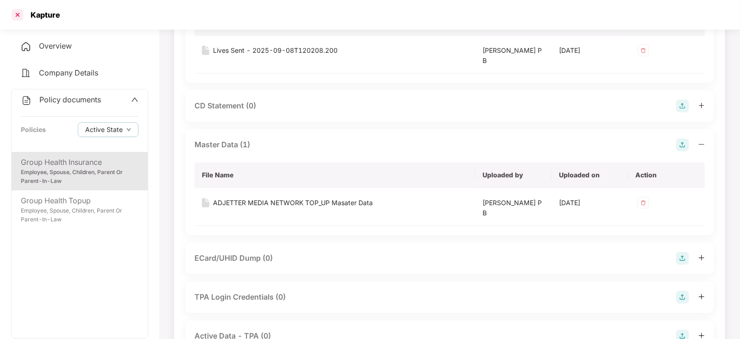
click at [13, 18] on div at bounding box center [17, 14] width 15 height 15
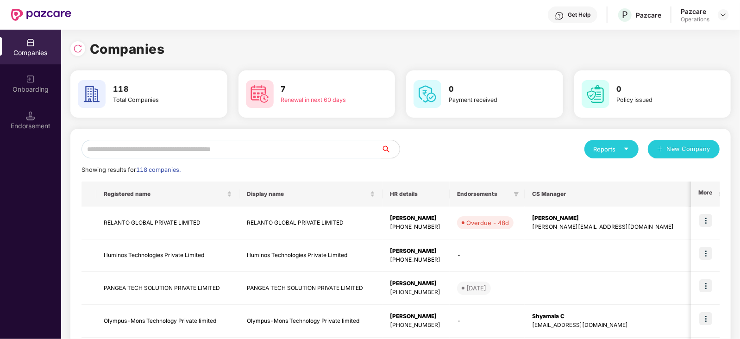
scroll to position [0, 0]
click at [148, 158] on input "text" at bounding box center [231, 149] width 300 height 19
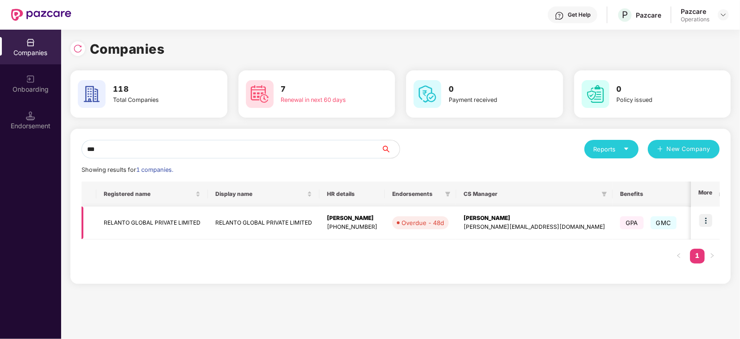
type input "***"
click at [133, 224] on td "RELANTO GLOBAL PRIVATE LIMITED" at bounding box center [152, 223] width 112 height 33
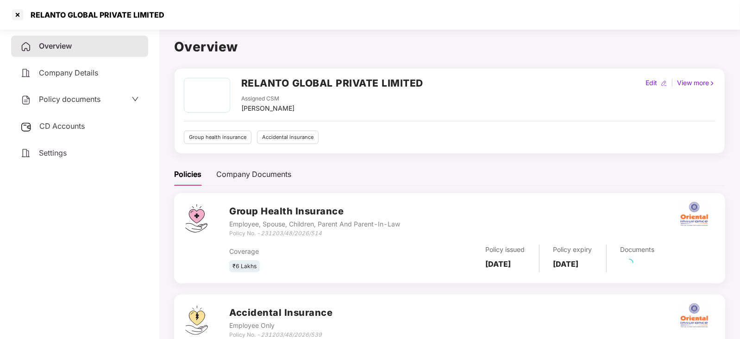
click at [71, 100] on span "Policy documents" at bounding box center [70, 98] width 62 height 9
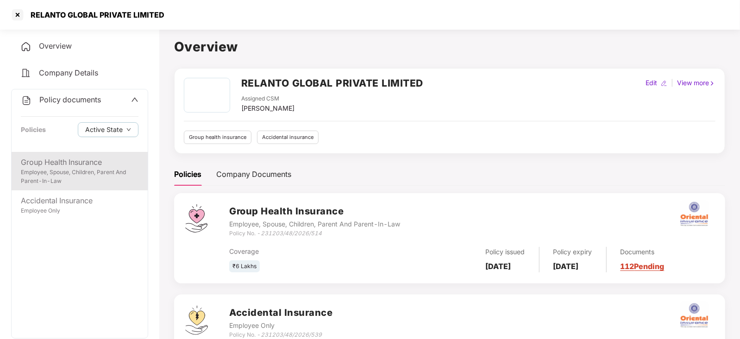
click at [68, 163] on div "Group Health Insurance" at bounding box center [80, 163] width 118 height 12
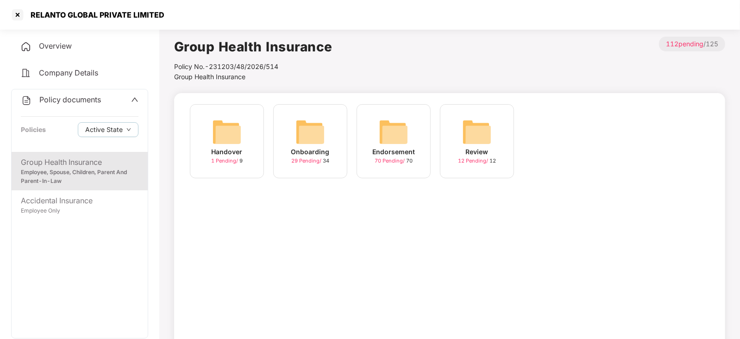
click at [403, 137] on img at bounding box center [394, 132] width 30 height 30
click at [318, 137] on img at bounding box center [310, 132] width 30 height 30
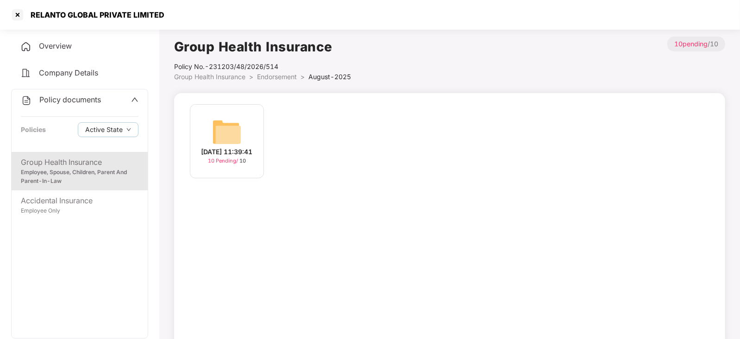
click at [224, 147] on div "[DATE] 11:39:41" at bounding box center [226, 152] width 51 height 10
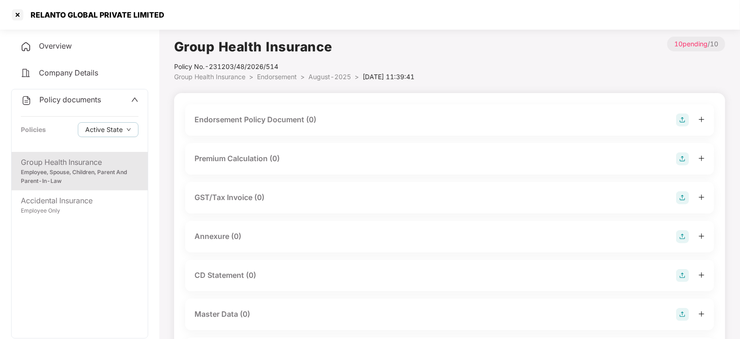
click at [686, 122] on img at bounding box center [682, 119] width 13 height 13
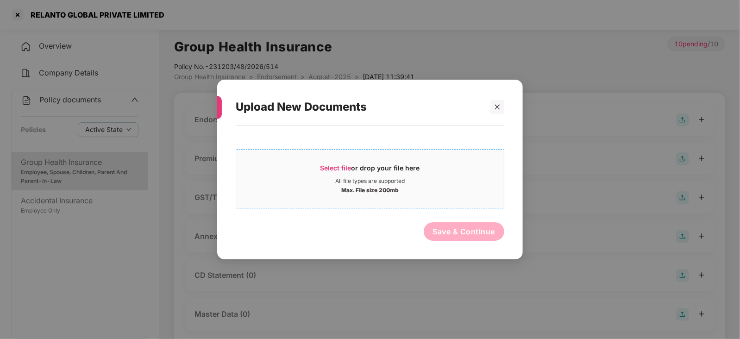
click at [332, 162] on span "Select file or drop your file here All file types are supported Max. File size …" at bounding box center [370, 179] width 268 height 44
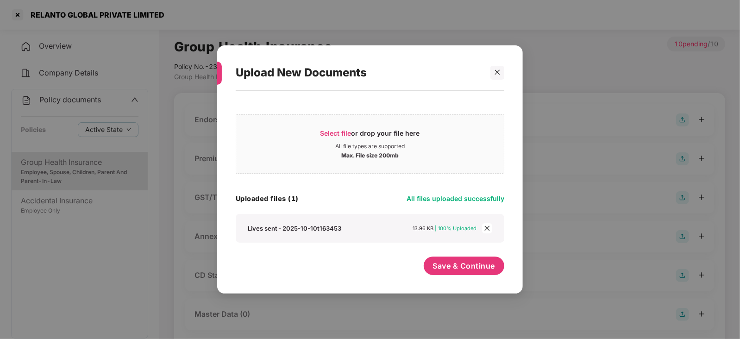
click at [490, 228] on icon "close" at bounding box center [487, 228] width 6 height 6
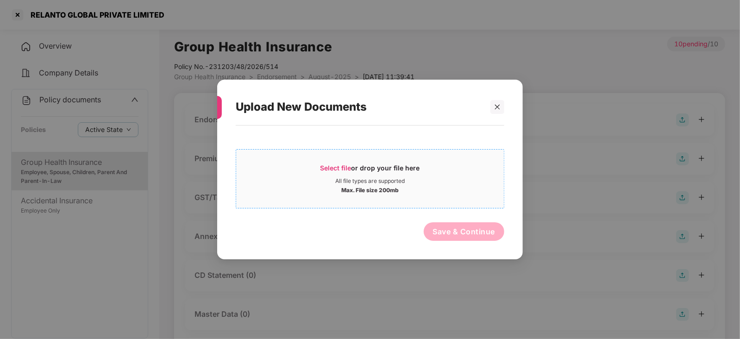
click at [358, 164] on div "Select file or drop your file here" at bounding box center [370, 170] width 100 height 14
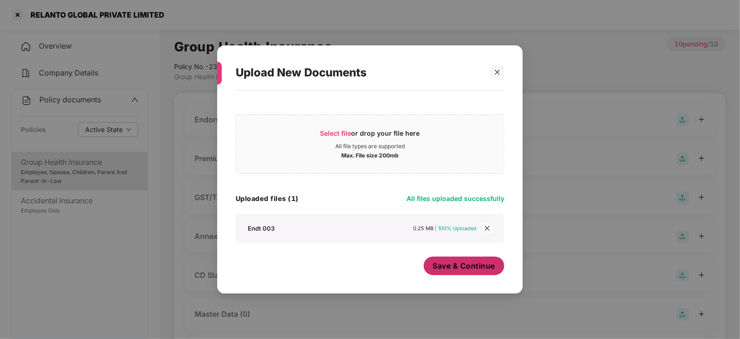
click at [447, 267] on span "Save & Continue" at bounding box center [464, 266] width 63 height 10
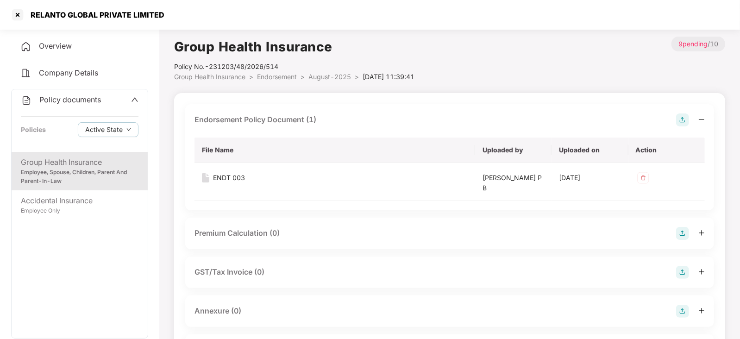
click at [687, 313] on img at bounding box center [682, 311] width 13 height 13
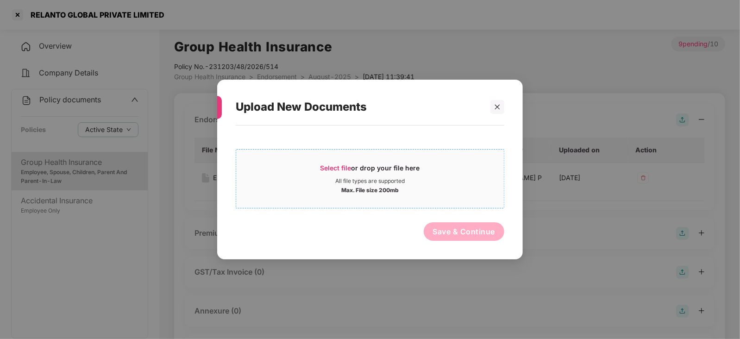
click at [352, 168] on div "Select file or drop your file here" at bounding box center [370, 170] width 100 height 14
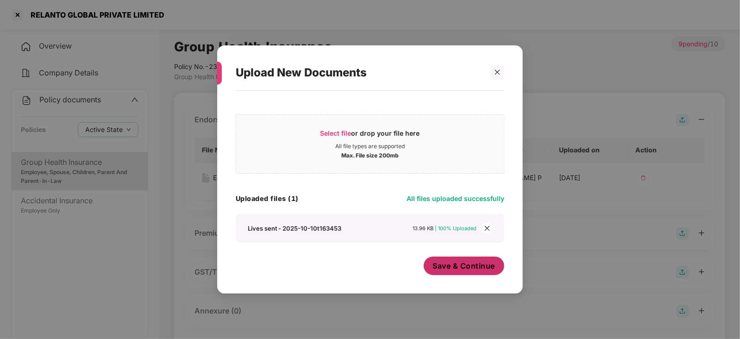
click at [456, 268] on span "Save & Continue" at bounding box center [464, 266] width 63 height 10
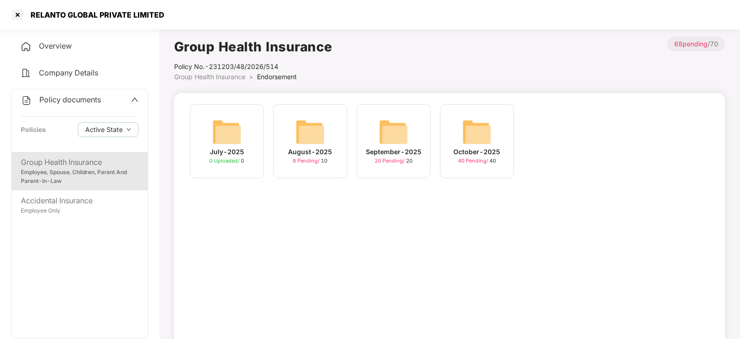
click at [389, 128] on img at bounding box center [394, 132] width 30 height 30
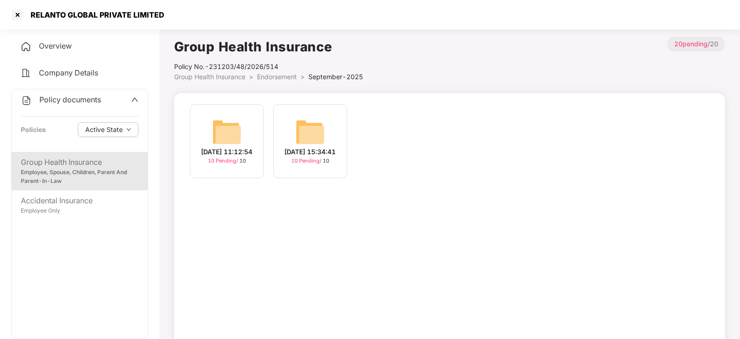
click at [235, 134] on img at bounding box center [227, 132] width 30 height 30
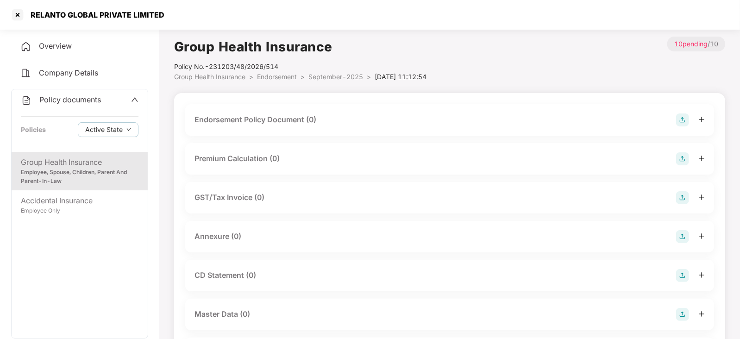
click at [680, 116] on img at bounding box center [682, 119] width 13 height 13
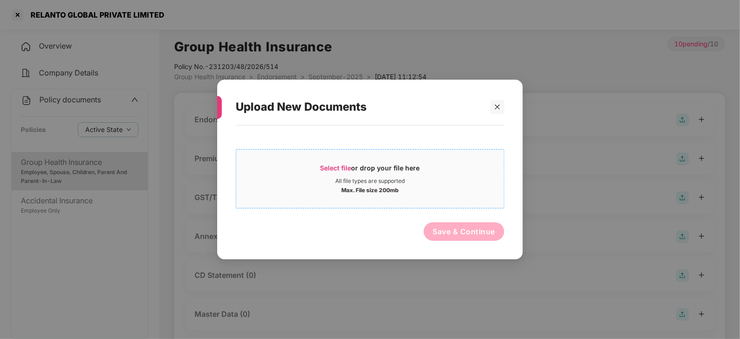
click at [332, 171] on span "Select file" at bounding box center [335, 168] width 31 height 8
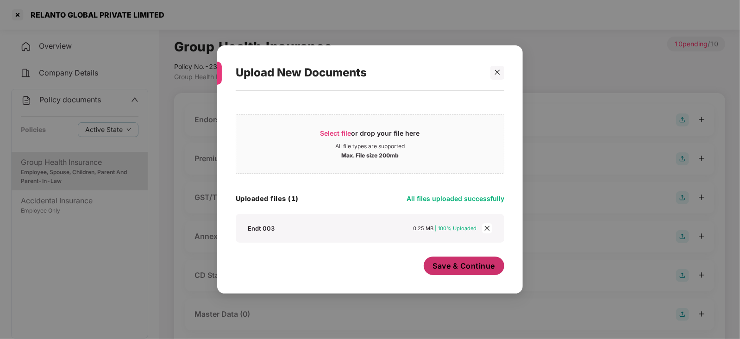
click at [459, 266] on span "Save & Continue" at bounding box center [464, 266] width 63 height 10
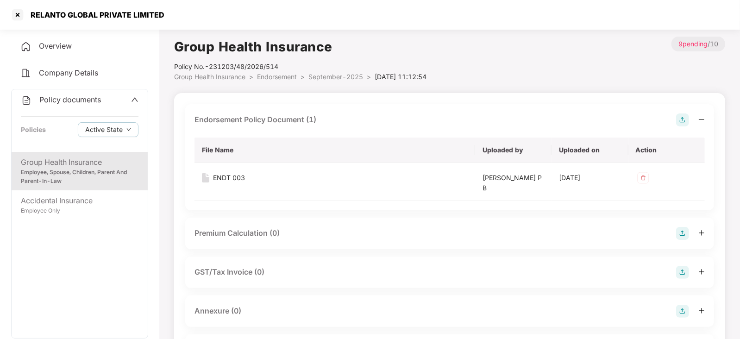
click at [684, 235] on img at bounding box center [682, 233] width 13 height 13
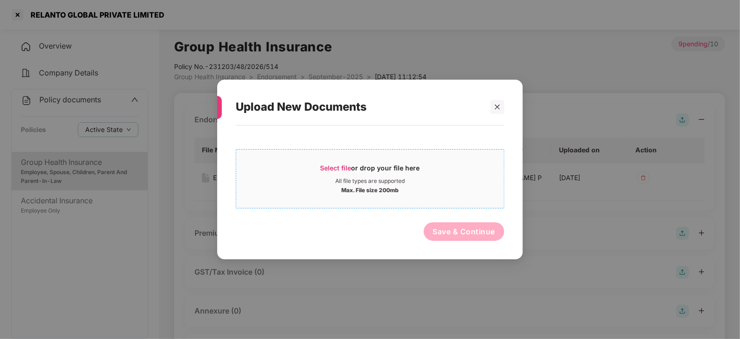
click at [354, 164] on div "Select file or drop your file here" at bounding box center [370, 170] width 100 height 14
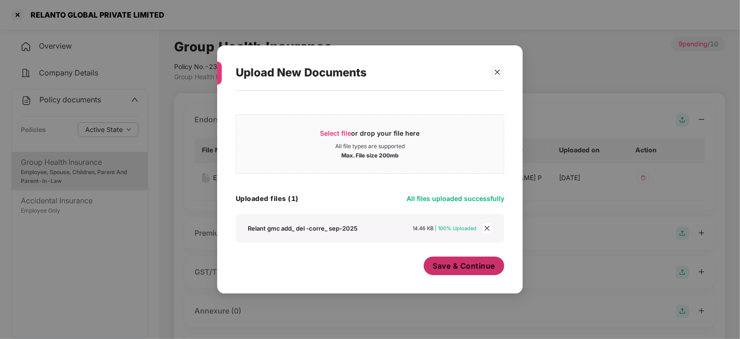
click at [454, 263] on span "Save & Continue" at bounding box center [464, 266] width 63 height 10
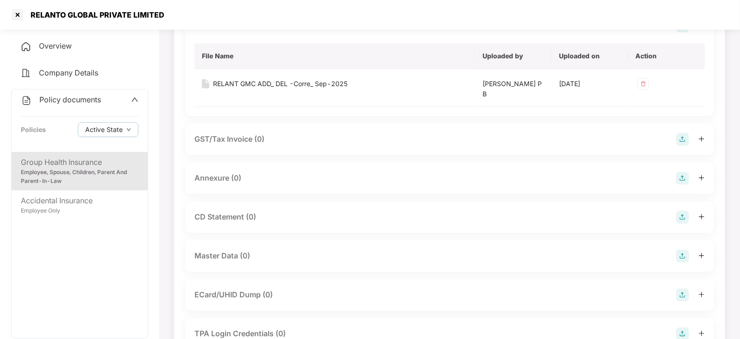
scroll to position [208, 0]
click at [678, 169] on div "Annexure (0)" at bounding box center [449, 177] width 529 height 31
click at [686, 176] on img at bounding box center [682, 177] width 13 height 13
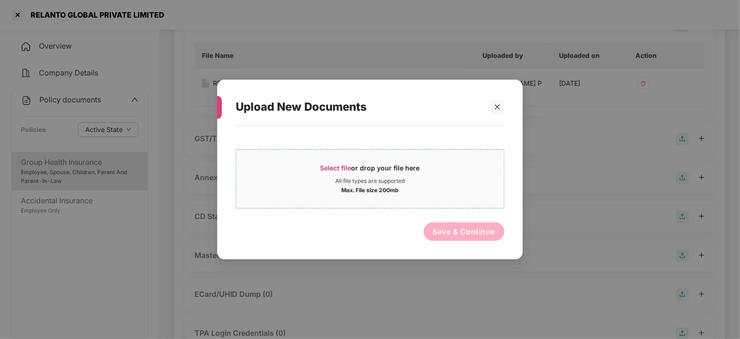
click at [320, 169] on div "Select file or drop your file here" at bounding box center [370, 170] width 268 height 14
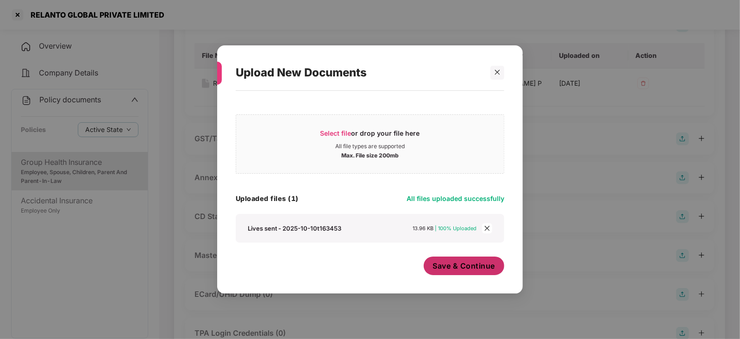
drag, startPoint x: 451, startPoint y: 262, endPoint x: 439, endPoint y: 266, distance: 12.7
click at [439, 266] on span "Save & Continue" at bounding box center [464, 266] width 63 height 10
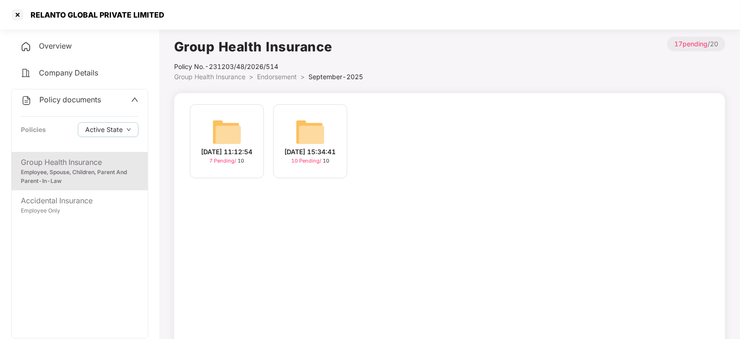
click at [311, 128] on img at bounding box center [310, 132] width 30 height 30
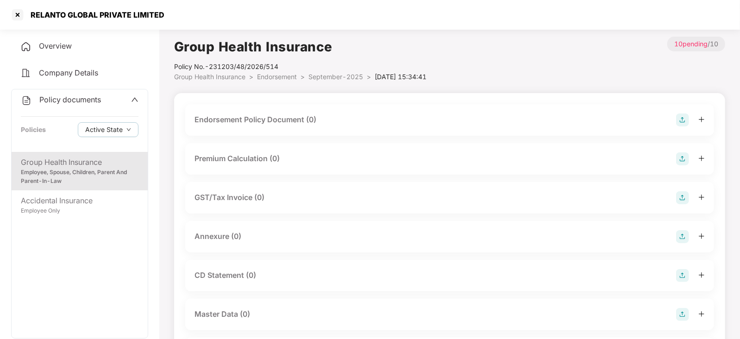
click at [675, 117] on div "Endorsement Policy Document (0)" at bounding box center [449, 119] width 510 height 13
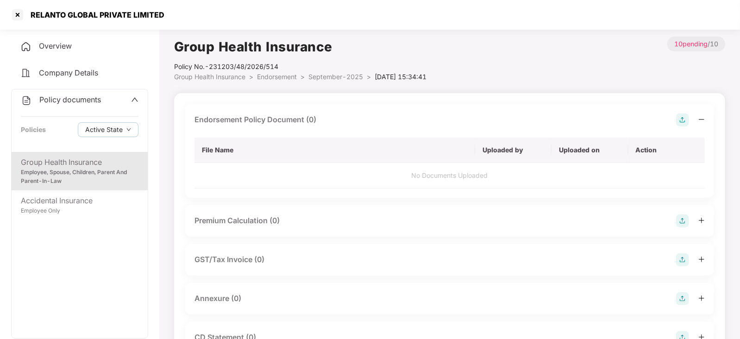
click at [683, 114] on img at bounding box center [682, 119] width 13 height 13
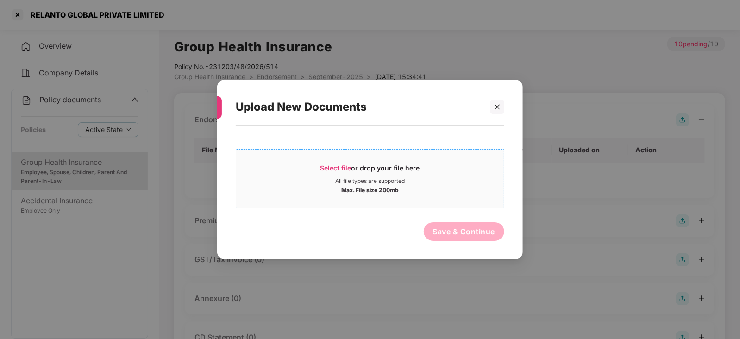
click at [334, 166] on span "Select file" at bounding box center [335, 168] width 31 height 8
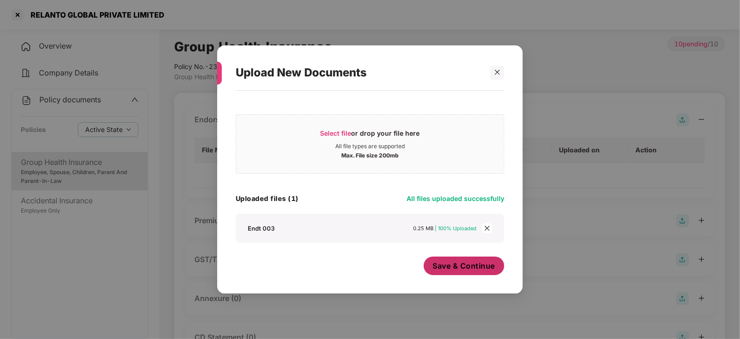
click at [464, 272] on button "Save & Continue" at bounding box center [464, 266] width 81 height 19
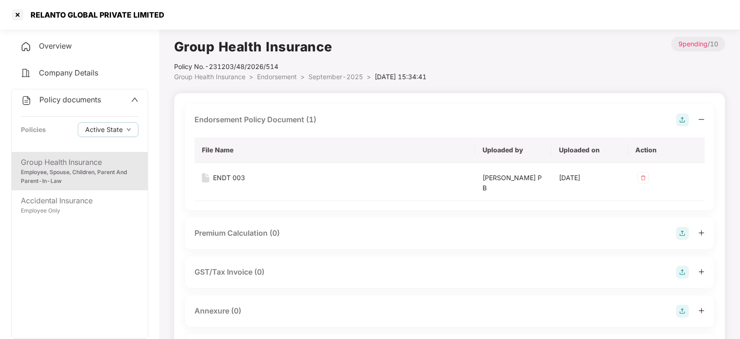
click at [680, 309] on img at bounding box center [682, 311] width 13 height 13
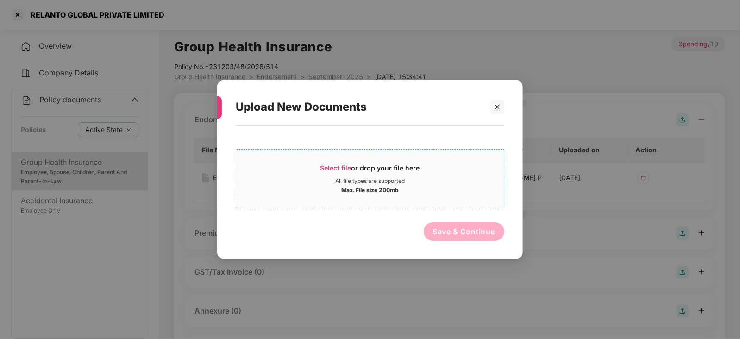
click at [335, 168] on span "Select file" at bounding box center [335, 168] width 31 height 8
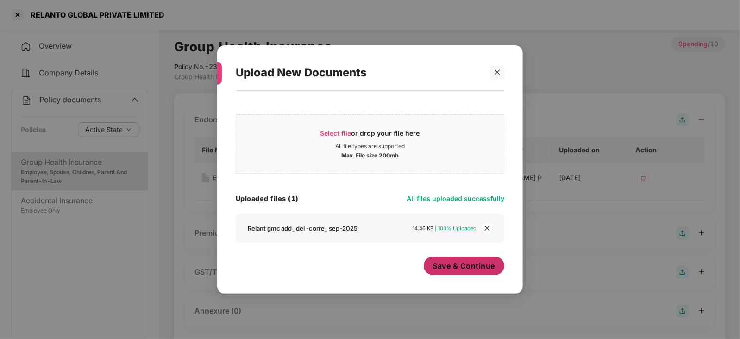
click at [436, 270] on span "Save & Continue" at bounding box center [464, 266] width 63 height 10
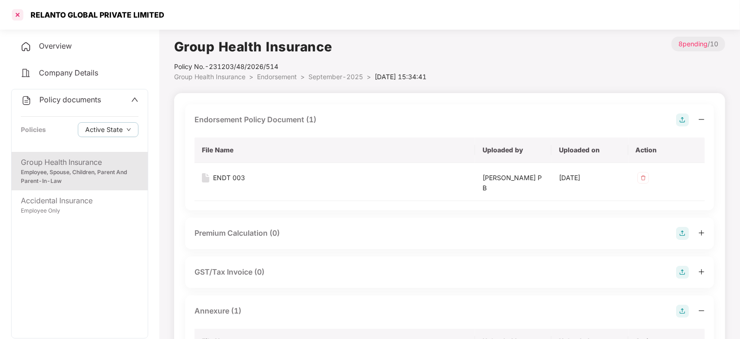
click at [18, 15] on div at bounding box center [17, 14] width 15 height 15
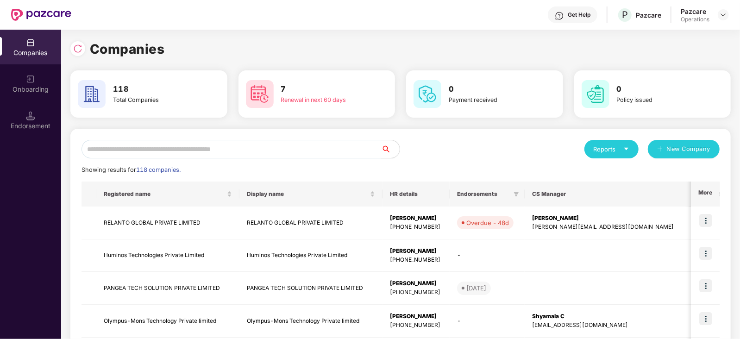
click at [118, 154] on input "text" at bounding box center [231, 149] width 300 height 19
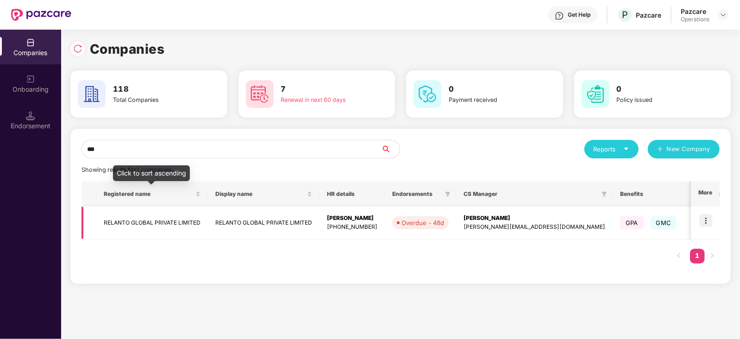
type input "***"
click at [129, 219] on td "RELANTO GLOBAL PRIVATE LIMITED" at bounding box center [152, 223] width 112 height 33
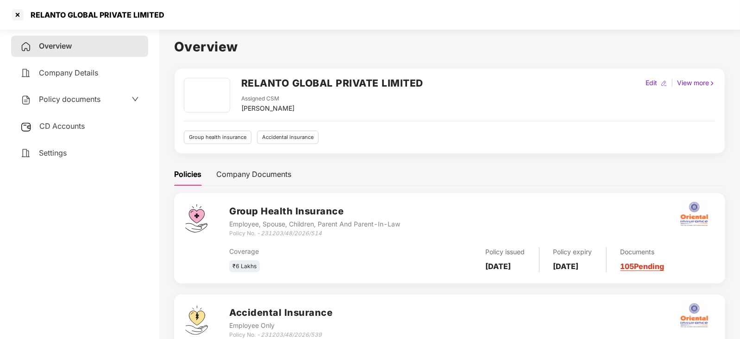
click at [82, 99] on span "Policy documents" at bounding box center [70, 98] width 62 height 9
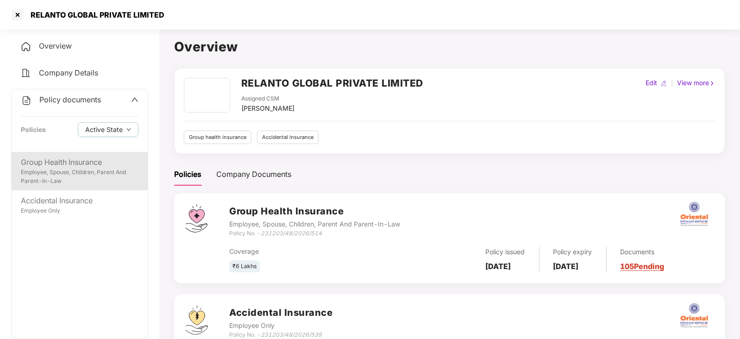
click at [66, 160] on div "Group Health Insurance" at bounding box center [80, 163] width 118 height 12
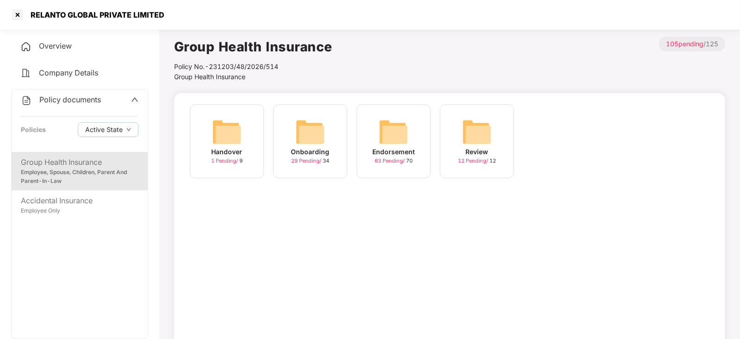
click at [401, 134] on img at bounding box center [394, 132] width 30 height 30
click at [403, 134] on img at bounding box center [394, 132] width 30 height 30
click at [471, 132] on img at bounding box center [477, 132] width 30 height 30
click at [227, 126] on img at bounding box center [227, 132] width 30 height 30
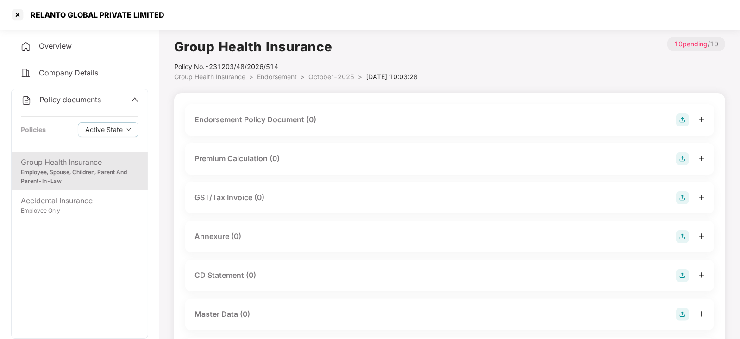
click at [682, 120] on img at bounding box center [682, 119] width 13 height 13
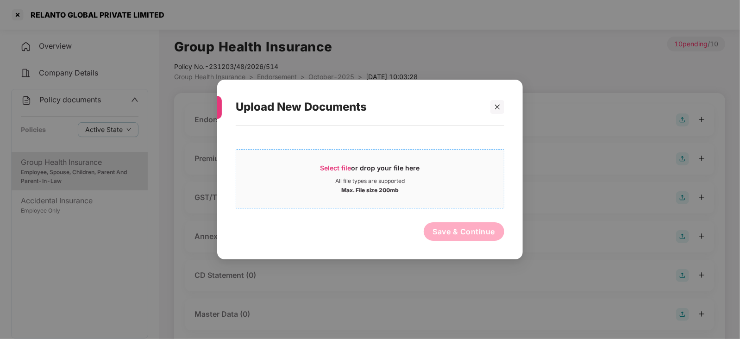
click at [324, 167] on span "Select file" at bounding box center [335, 168] width 31 height 8
click at [498, 108] on icon "close" at bounding box center [497, 107] width 6 height 6
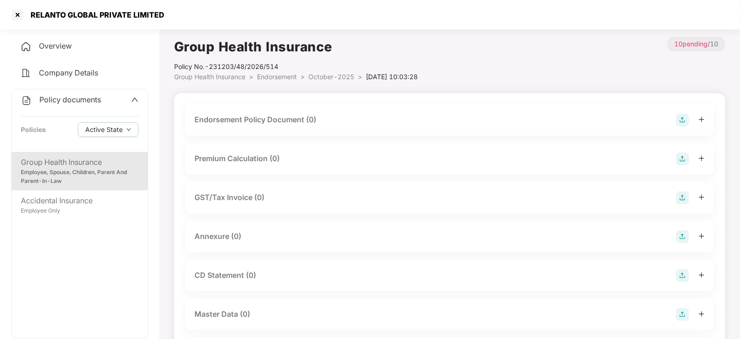
click at [684, 121] on img at bounding box center [682, 119] width 13 height 13
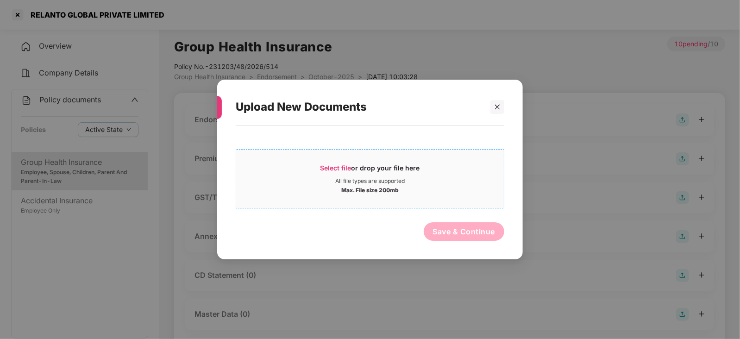
click at [337, 166] on span "Select file" at bounding box center [335, 168] width 31 height 8
click at [500, 112] on div at bounding box center [497, 107] width 14 height 14
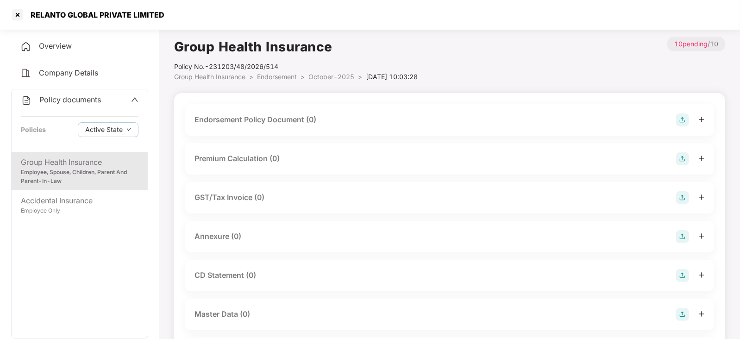
click at [687, 120] on img at bounding box center [682, 119] width 13 height 13
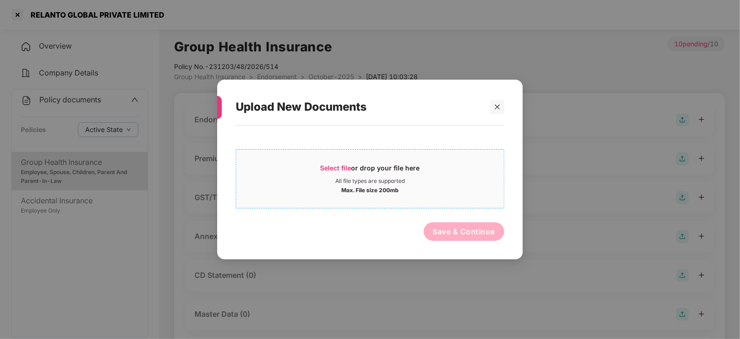
click at [320, 168] on span "Select file" at bounding box center [335, 168] width 31 height 8
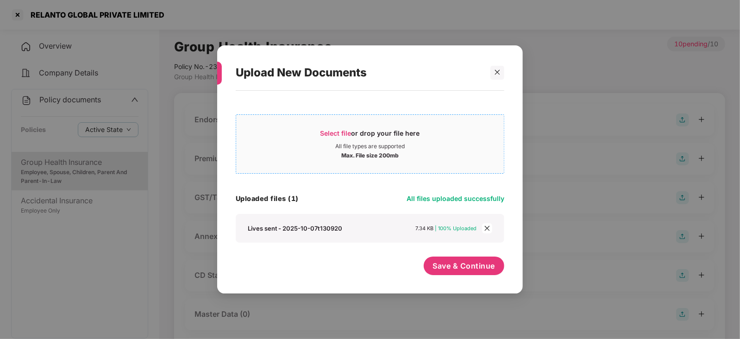
click at [332, 131] on span "Select file" at bounding box center [335, 133] width 31 height 8
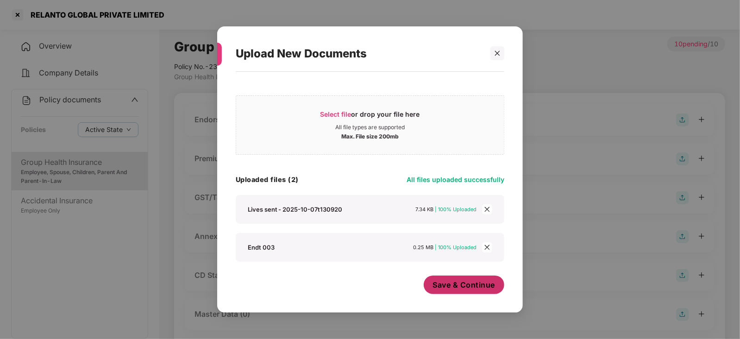
drag, startPoint x: 445, startPoint y: 290, endPoint x: 441, endPoint y: 287, distance: 5.3
click at [441, 287] on span "Save & Continue" at bounding box center [464, 285] width 63 height 10
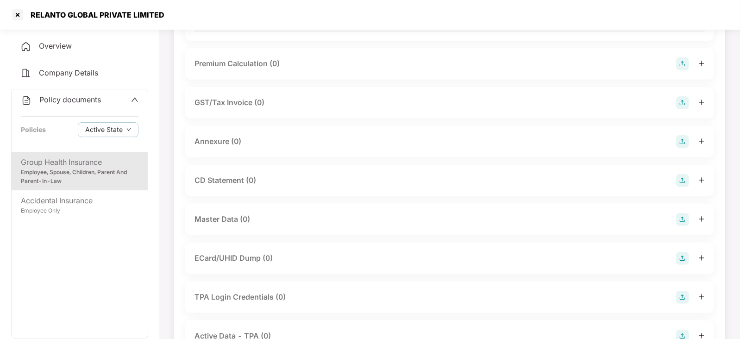
scroll to position [208, 0]
click at [680, 133] on div "Annexure (0)" at bounding box center [449, 140] width 529 height 31
click at [680, 145] on img at bounding box center [682, 141] width 13 height 13
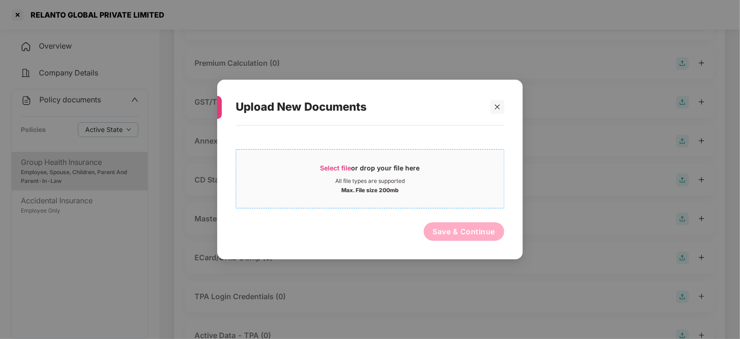
click at [328, 164] on span "Select file" at bounding box center [335, 168] width 31 height 8
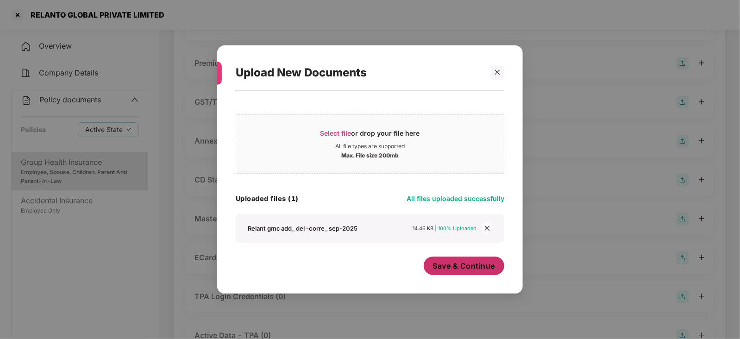
click at [444, 270] on span "Save & Continue" at bounding box center [464, 266] width 63 height 10
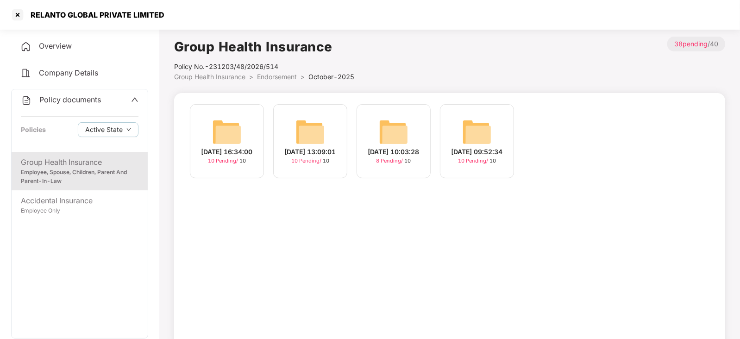
click at [313, 134] on img at bounding box center [310, 132] width 30 height 30
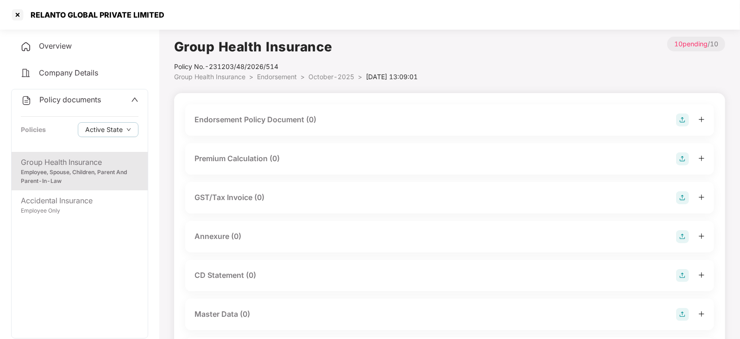
click at [683, 116] on img at bounding box center [682, 119] width 13 height 13
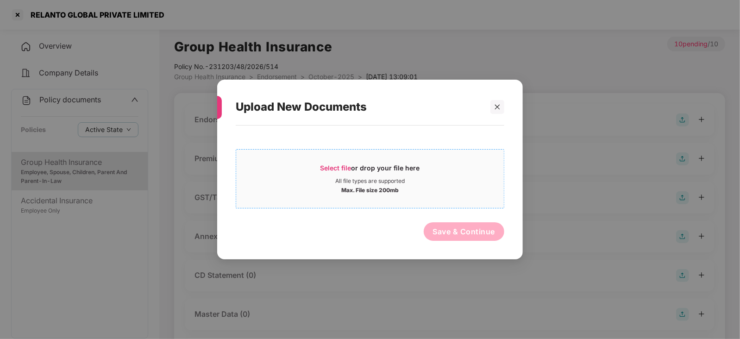
click at [333, 168] on span "Select file" at bounding box center [335, 168] width 31 height 8
click at [498, 110] on div at bounding box center [497, 107] width 14 height 14
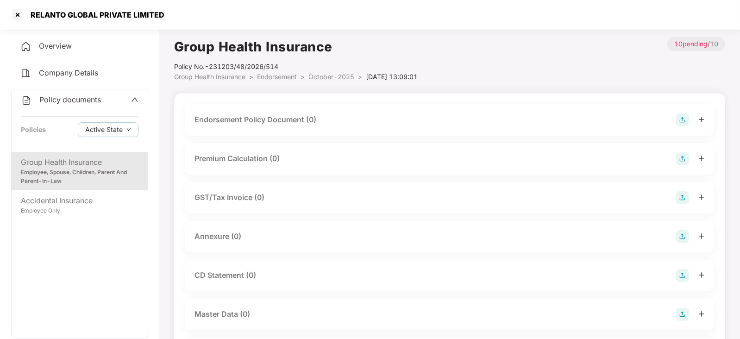
click at [683, 121] on img at bounding box center [682, 119] width 13 height 13
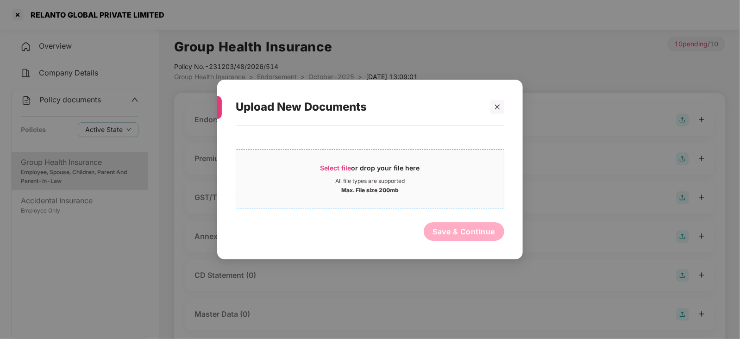
click at [327, 164] on span "Select file" at bounding box center [335, 168] width 31 height 8
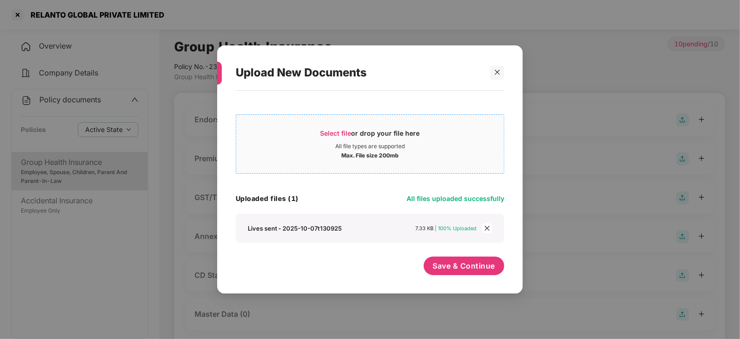
click at [332, 134] on span "Select file" at bounding box center [335, 133] width 31 height 8
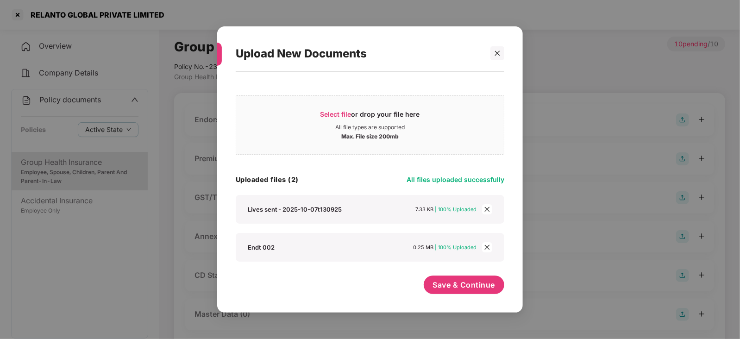
click at [445, 299] on div "Save & Continue" at bounding box center [464, 287] width 81 height 23
click at [445, 292] on button "Save & Continue" at bounding box center [464, 285] width 81 height 19
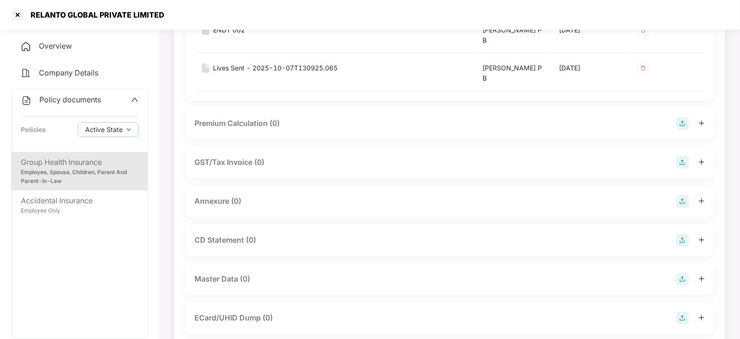
scroll to position [185, 0]
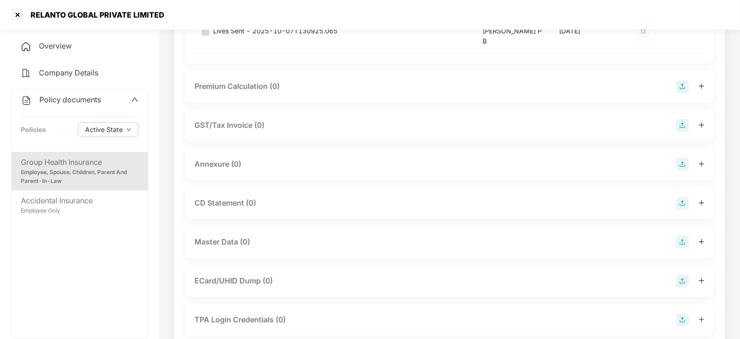
click at [679, 169] on img at bounding box center [682, 164] width 13 height 13
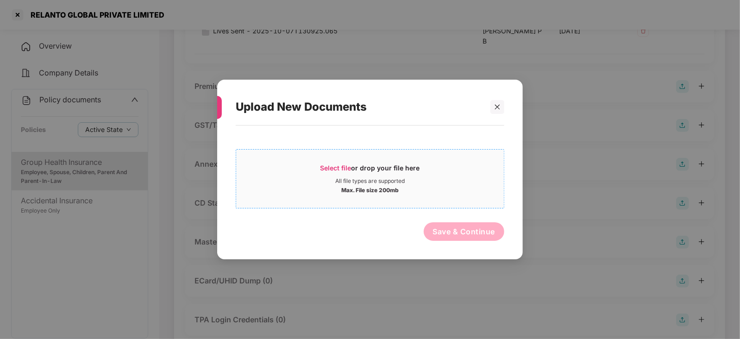
click at [345, 159] on span "Select file or drop your file here All file types are supported Max. File size …" at bounding box center [370, 179] width 268 height 44
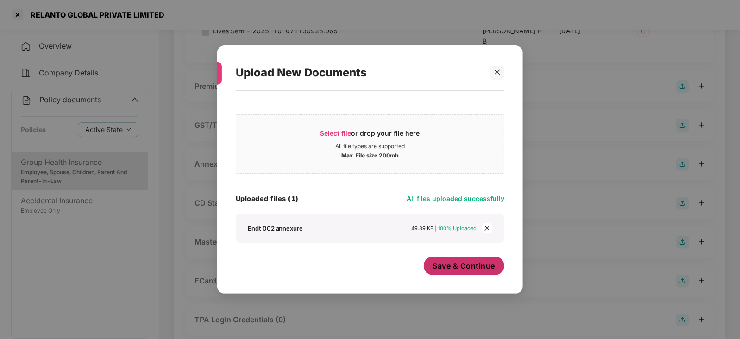
click at [456, 274] on button "Save & Continue" at bounding box center [464, 266] width 81 height 19
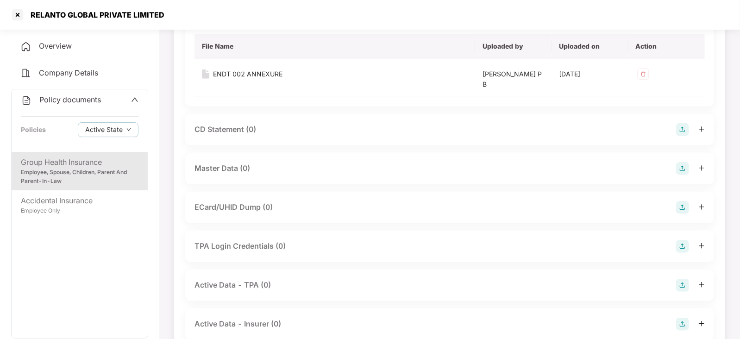
scroll to position [363, 0]
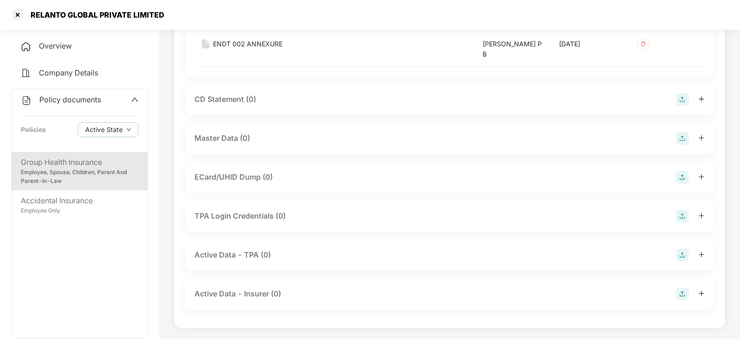
click at [688, 134] on img at bounding box center [682, 138] width 13 height 13
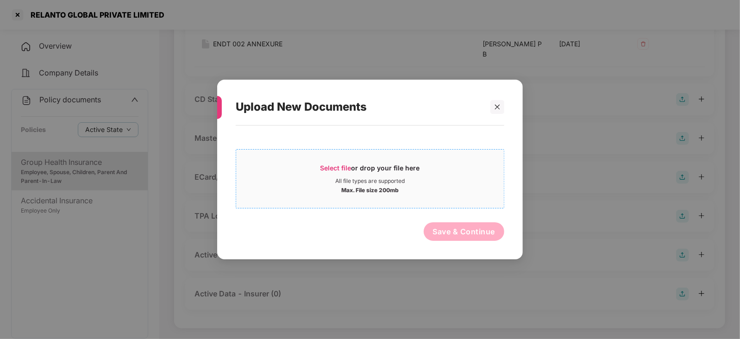
click at [326, 169] on span "Select file" at bounding box center [335, 168] width 31 height 8
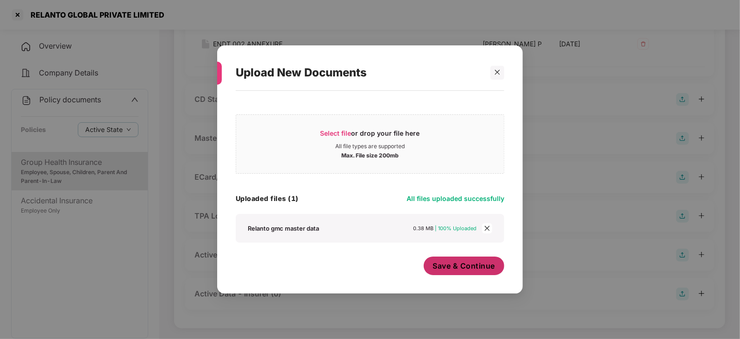
click at [451, 271] on span "Save & Continue" at bounding box center [464, 266] width 63 height 10
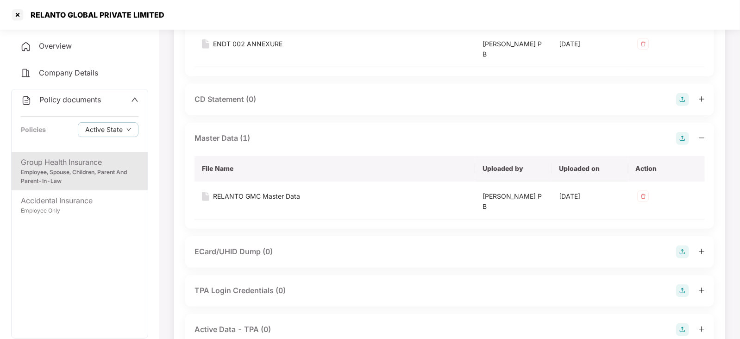
scroll to position [0, 0]
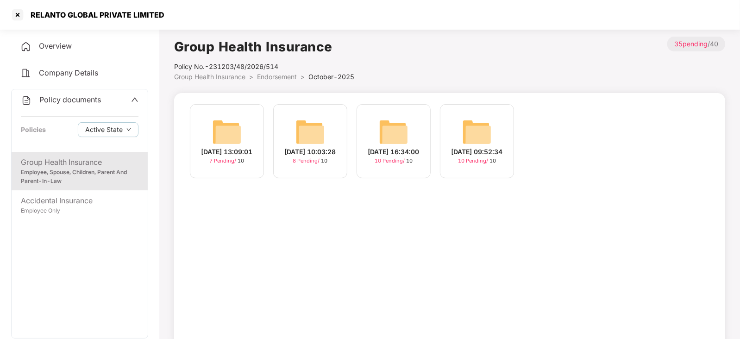
click at [398, 132] on img at bounding box center [394, 132] width 30 height 30
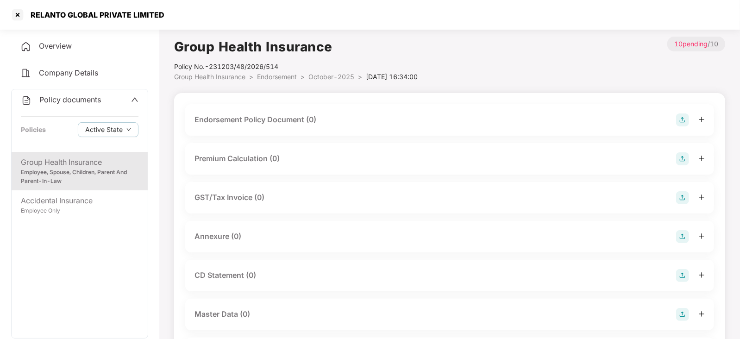
click at [679, 315] on img at bounding box center [682, 314] width 13 height 13
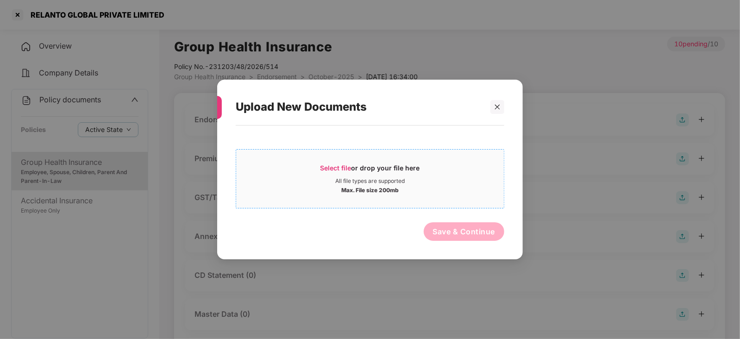
click at [345, 169] on span "Select file" at bounding box center [335, 168] width 31 height 8
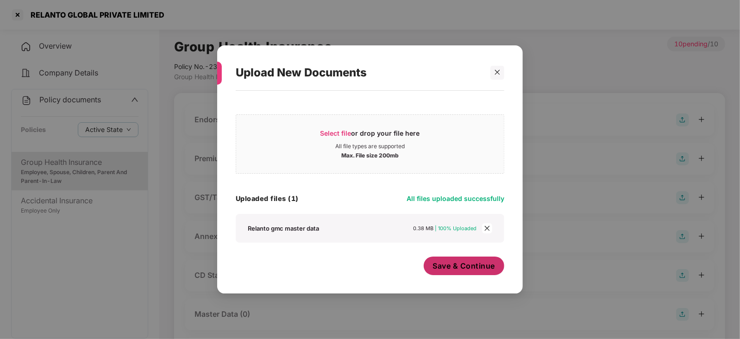
click at [454, 272] on button "Save & Continue" at bounding box center [464, 266] width 81 height 19
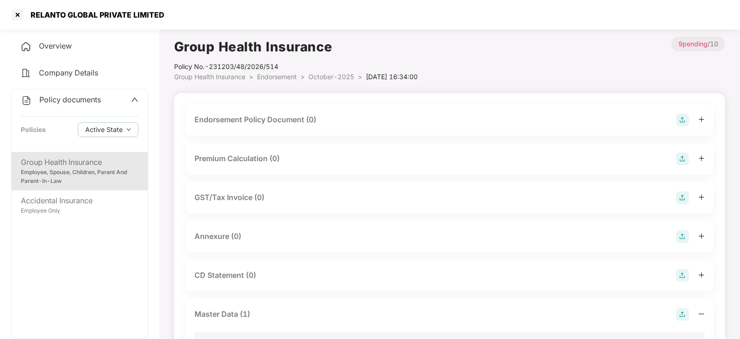
click at [682, 236] on img at bounding box center [682, 236] width 13 height 13
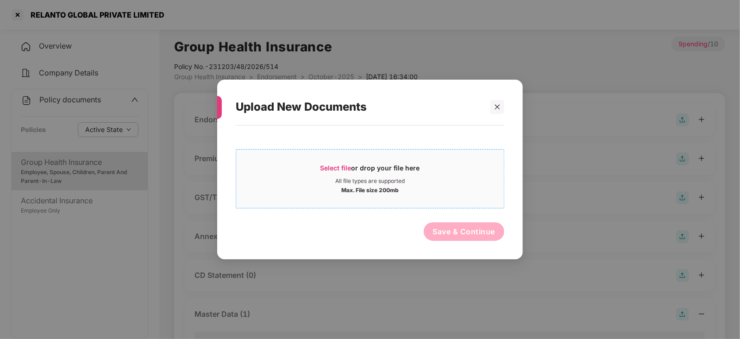
click at [338, 168] on span "Select file" at bounding box center [335, 168] width 31 height 8
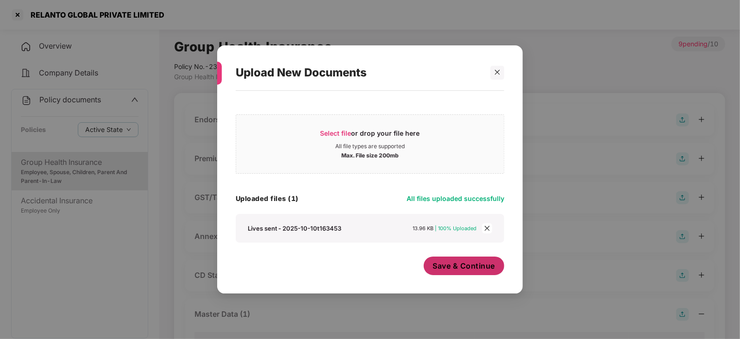
click at [450, 275] on button "Save & Continue" at bounding box center [464, 266] width 81 height 19
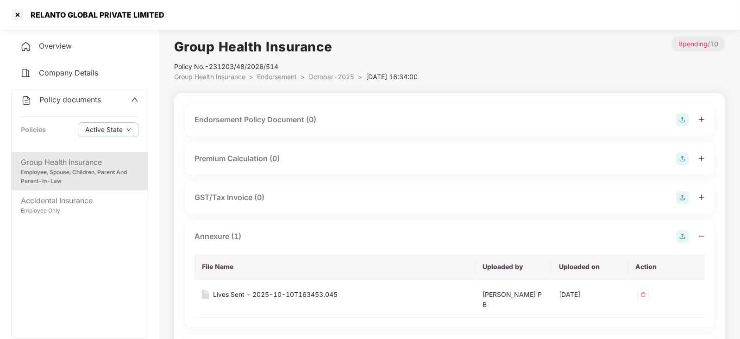
click at [689, 158] on img at bounding box center [682, 158] width 13 height 13
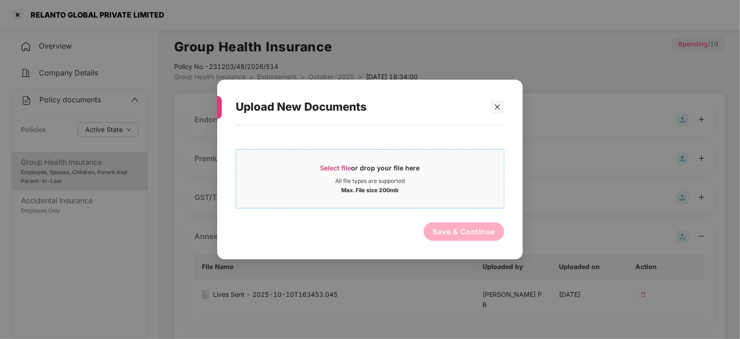
click at [347, 165] on span "Select file" at bounding box center [335, 168] width 31 height 8
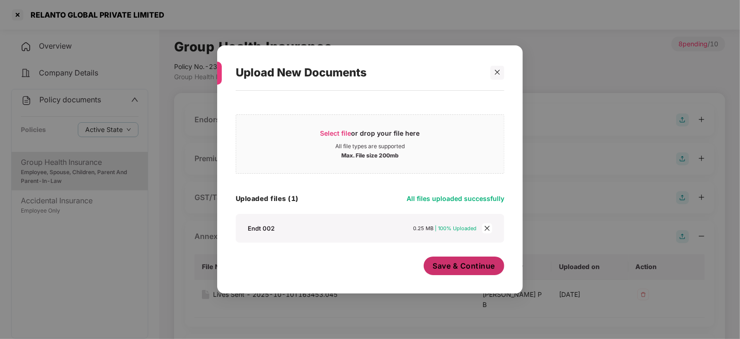
click at [463, 269] on span "Save & Continue" at bounding box center [464, 266] width 63 height 10
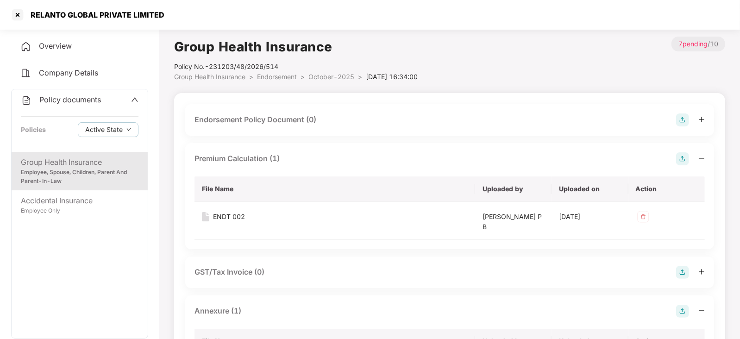
click at [682, 161] on img at bounding box center [682, 158] width 13 height 13
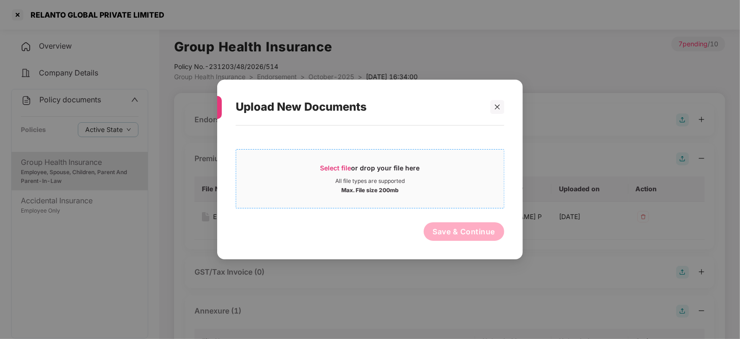
click at [345, 161] on span "Select file or drop your file here All file types are supported Max. File size …" at bounding box center [370, 179] width 268 height 44
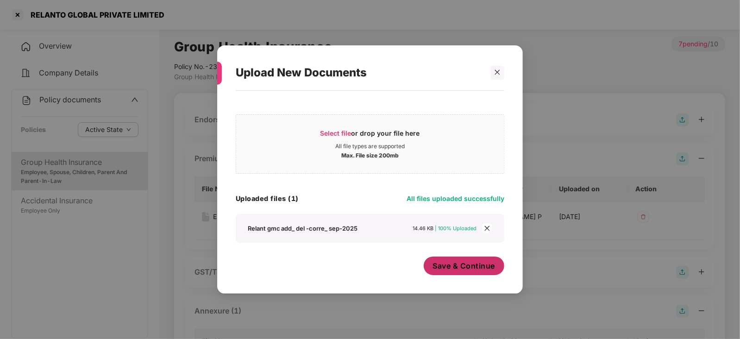
click at [451, 272] on button "Save & Continue" at bounding box center [464, 266] width 81 height 19
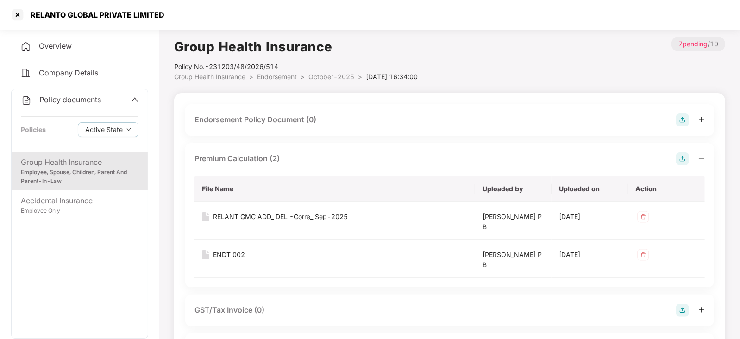
click at [680, 125] on img at bounding box center [682, 119] width 13 height 13
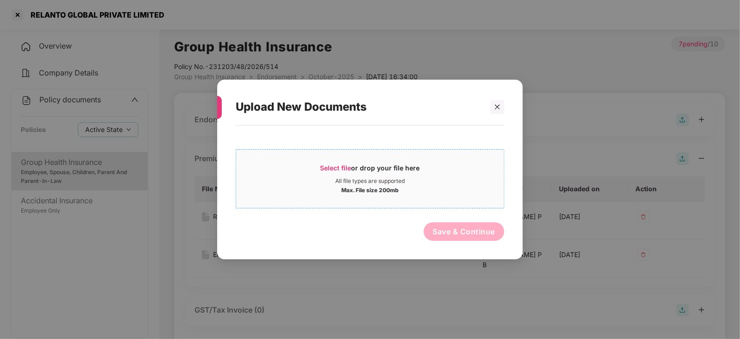
click at [344, 164] on span "Select file" at bounding box center [335, 168] width 31 height 8
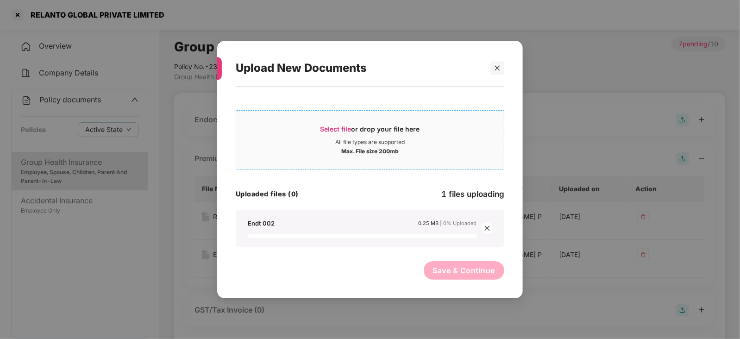
click at [343, 133] on div "Select file or drop your file here" at bounding box center [370, 132] width 100 height 14
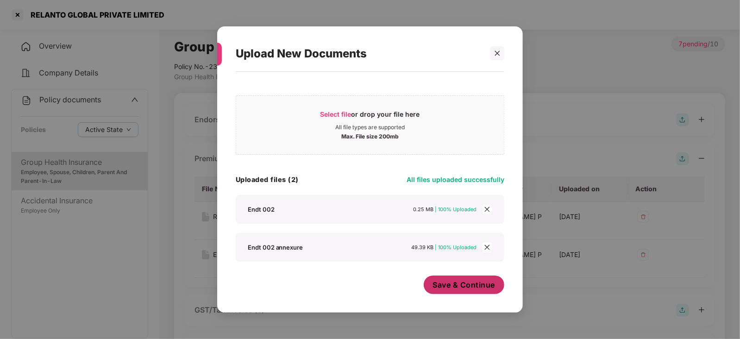
click at [461, 286] on button "Save & Continue" at bounding box center [464, 285] width 81 height 19
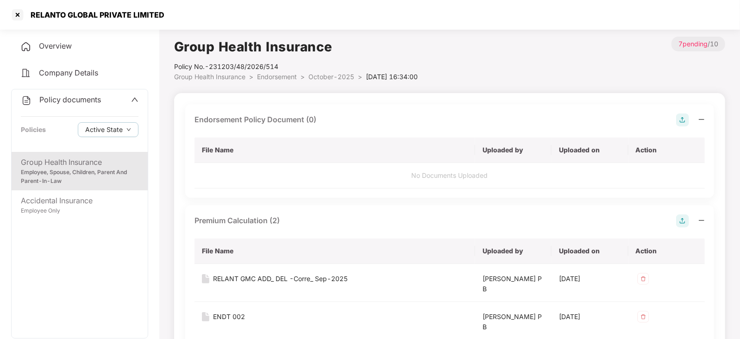
click at [460, 286] on div "Upload New Documents Select file or drop your file here All file types are supp…" at bounding box center [370, 169] width 740 height 339
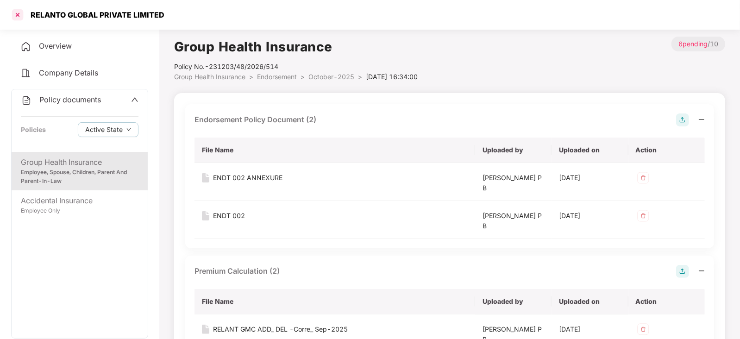
click at [20, 15] on div at bounding box center [17, 14] width 15 height 15
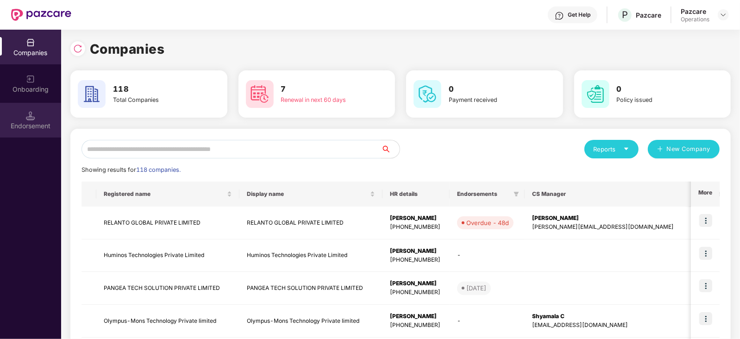
click at [34, 123] on div "Endorsement" at bounding box center [30, 125] width 61 height 9
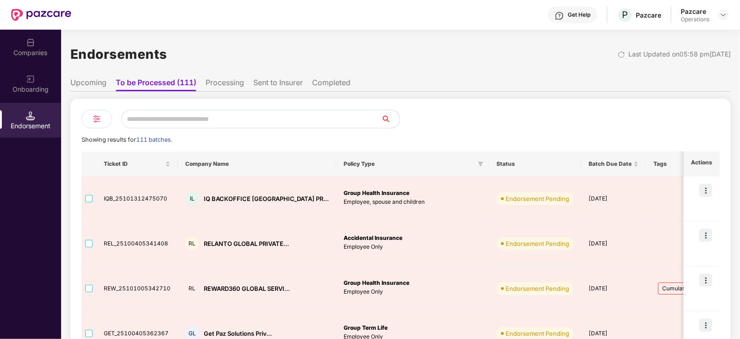
click at [257, 87] on li "Sent to Insurer" at bounding box center [278, 84] width 50 height 13
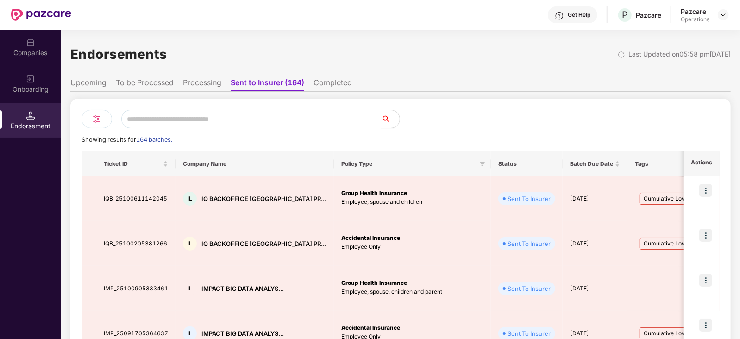
click at [193, 87] on li "Processing" at bounding box center [202, 84] width 38 height 13
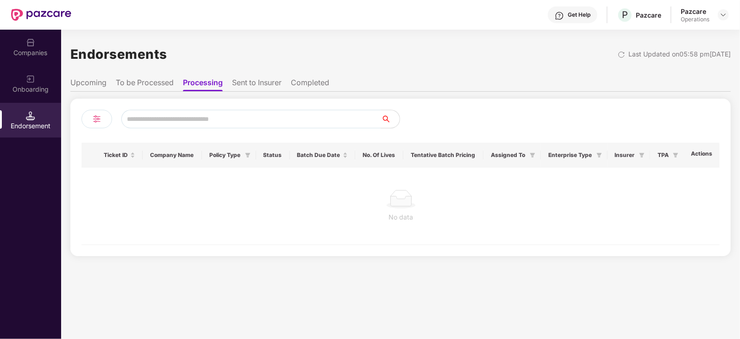
click at [144, 81] on li "To be Processed" at bounding box center [145, 84] width 58 height 13
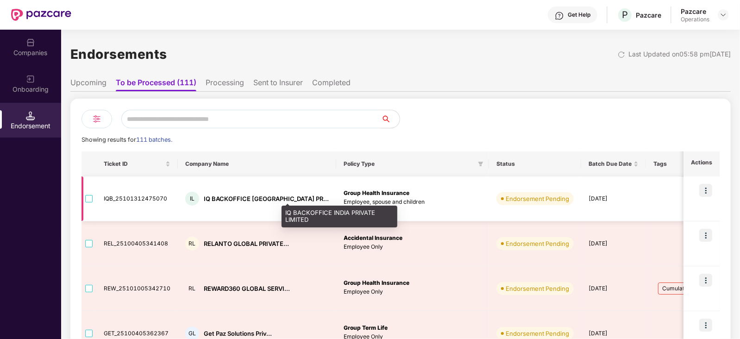
click at [224, 198] on div "IQ BACKOFFICE INDIA PR..." at bounding box center [266, 198] width 125 height 9
copy div "BACKOFFICE"
drag, startPoint x: 200, startPoint y: 198, endPoint x: 244, endPoint y: 201, distance: 44.1
click at [244, 201] on div "IL IQ BACKOFFICE INDIA PR..." at bounding box center [257, 199] width 144 height 14
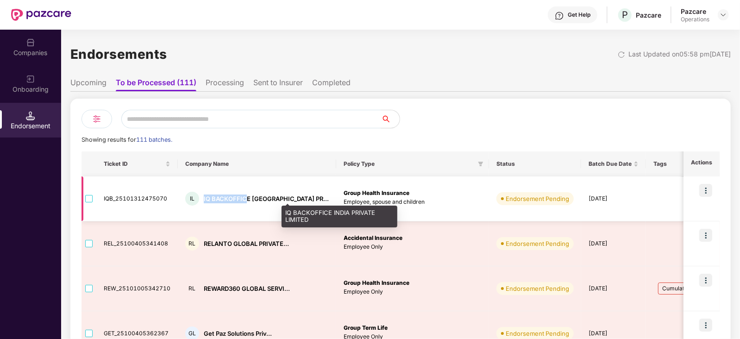
copy div "IQ BACKOFFIC"
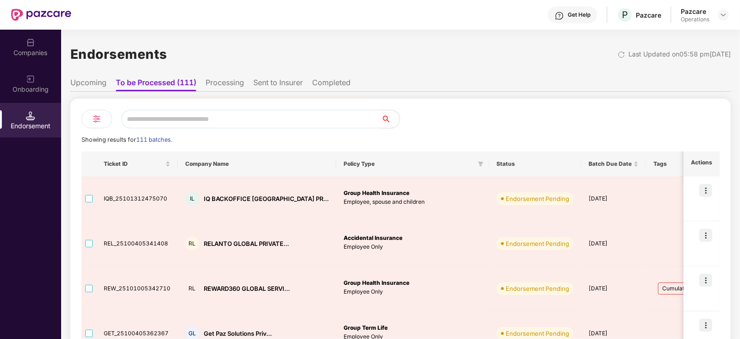
click at [34, 50] on div "Companies" at bounding box center [30, 52] width 61 height 9
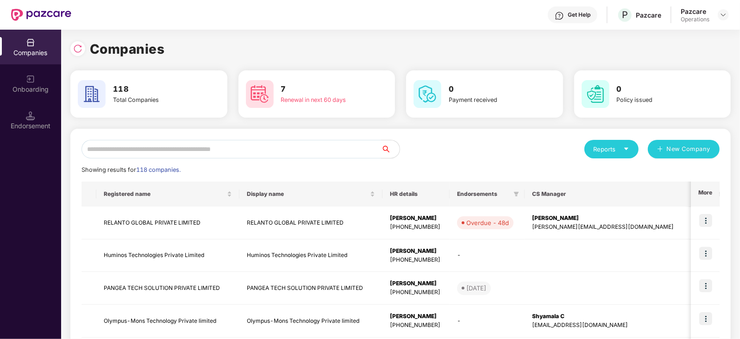
click at [164, 144] on input "text" at bounding box center [231, 149] width 300 height 19
paste input "**********"
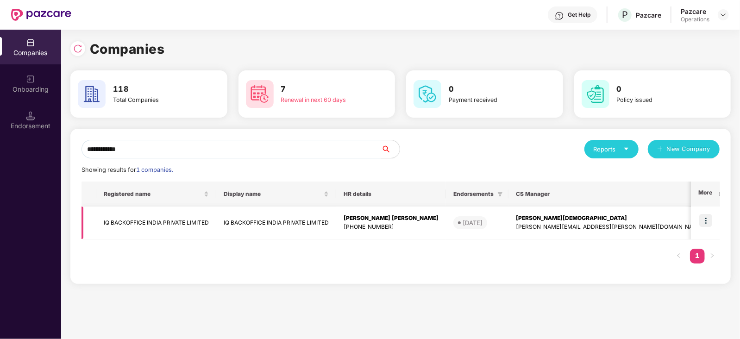
type input "**********"
click at [708, 223] on img at bounding box center [705, 220] width 13 height 13
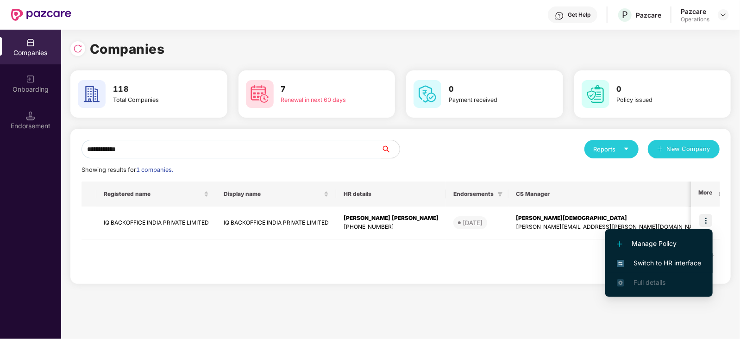
click at [689, 258] on span "Switch to HR interface" at bounding box center [659, 263] width 84 height 10
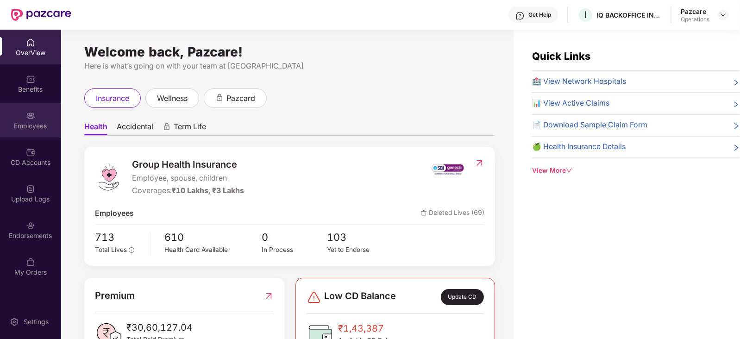
click at [39, 124] on div "Employees" at bounding box center [30, 125] width 61 height 9
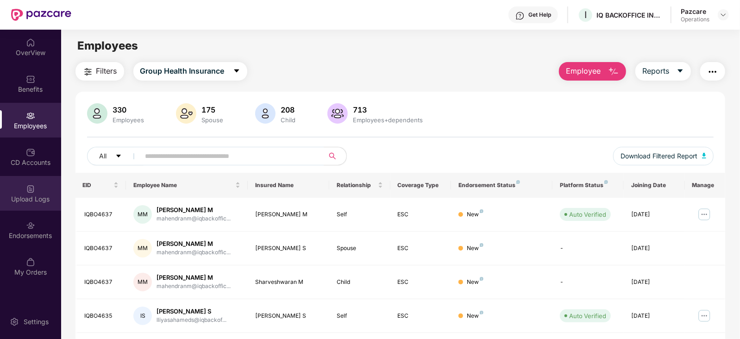
click at [10, 193] on div "Upload Logs" at bounding box center [30, 193] width 61 height 35
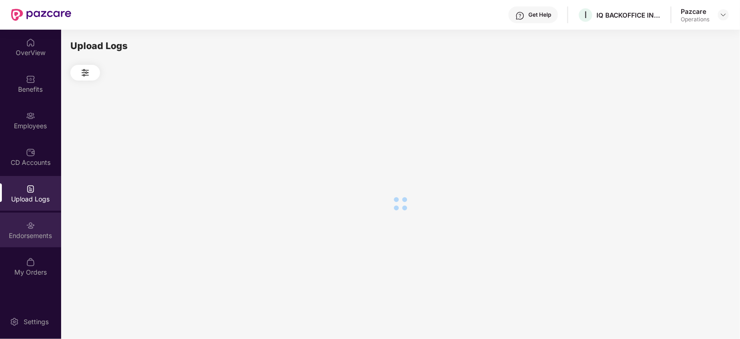
click at [10, 234] on div "Endorsements" at bounding box center [30, 235] width 61 height 9
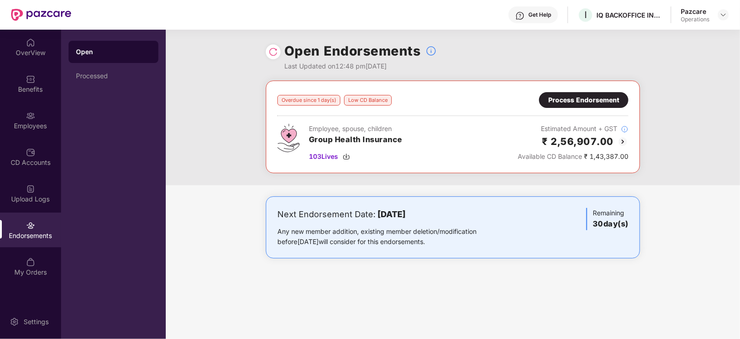
click at [276, 53] on img at bounding box center [273, 51] width 9 height 9
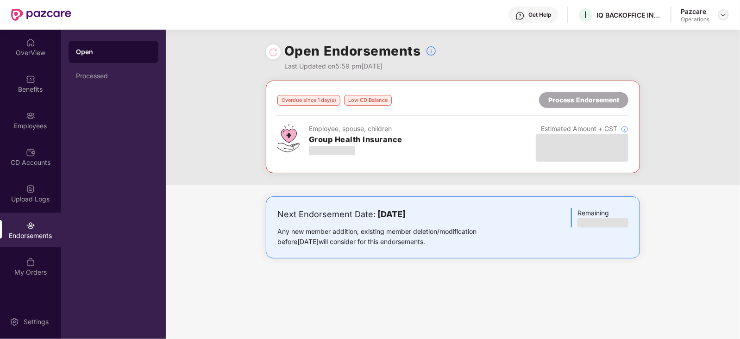
click at [720, 18] on img at bounding box center [723, 14] width 7 height 7
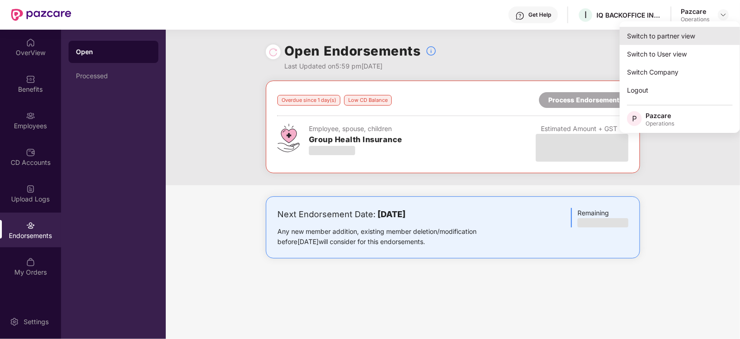
click at [689, 38] on div "Switch to partner view" at bounding box center [680, 36] width 120 height 18
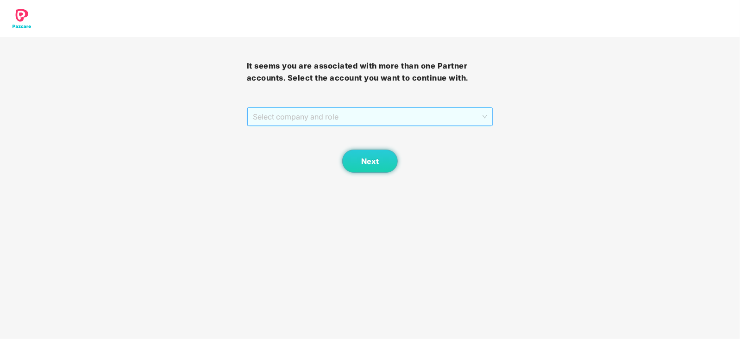
click at [426, 118] on span "Select company and role" at bounding box center [370, 117] width 235 height 18
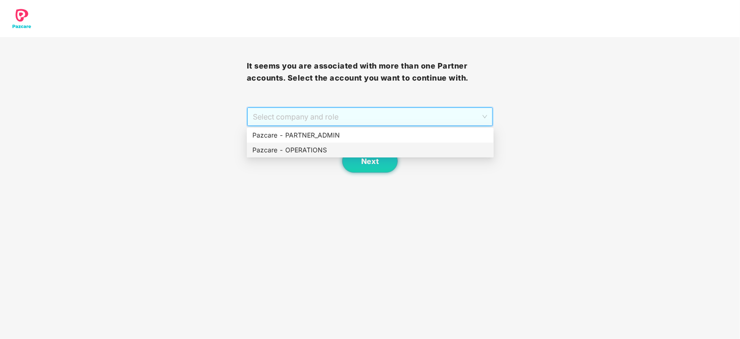
click at [326, 154] on div "Pazcare - OPERATIONS" at bounding box center [370, 150] width 236 height 10
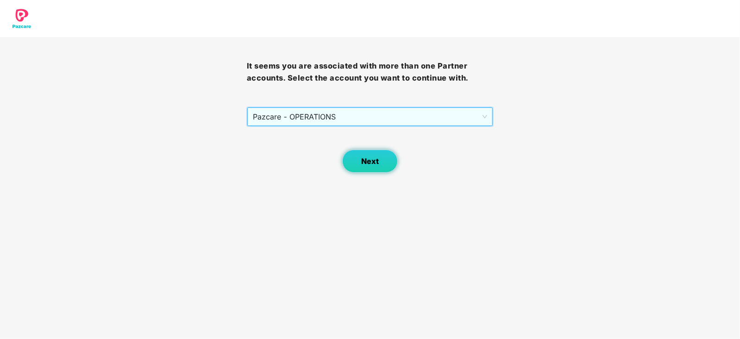
click at [363, 163] on span "Next" at bounding box center [370, 161] width 18 height 9
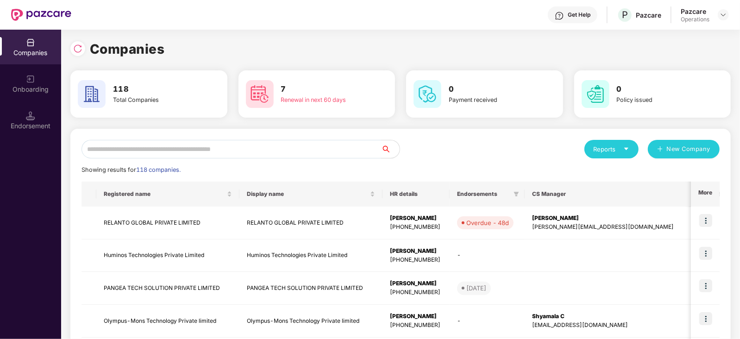
click at [266, 151] on input "text" at bounding box center [231, 149] width 300 height 19
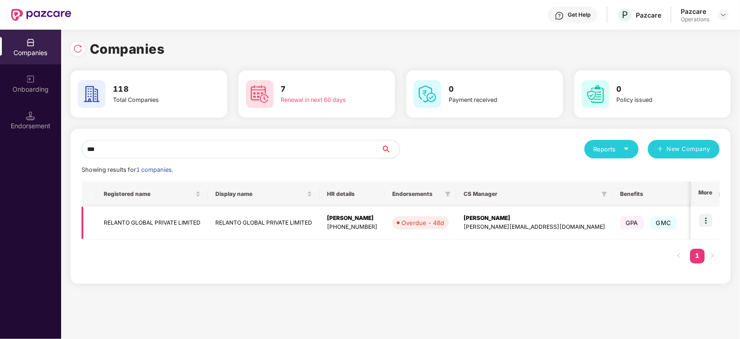
type input "***"
click at [704, 219] on img at bounding box center [705, 220] width 13 height 13
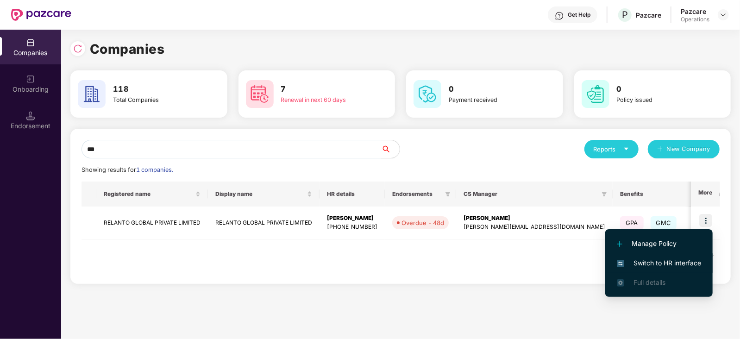
click at [666, 263] on span "Switch to HR interface" at bounding box center [659, 263] width 84 height 10
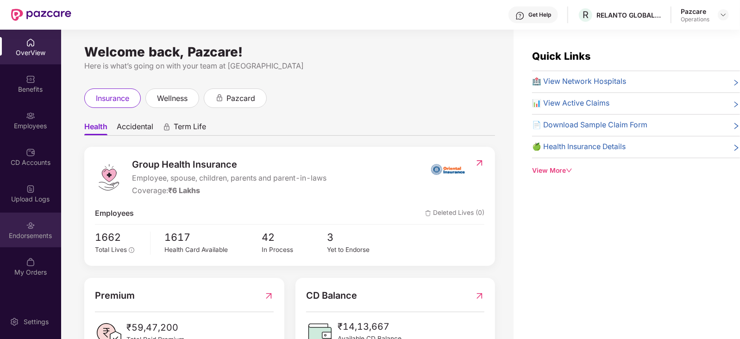
click at [23, 238] on div "Endorsements" at bounding box center [30, 235] width 61 height 9
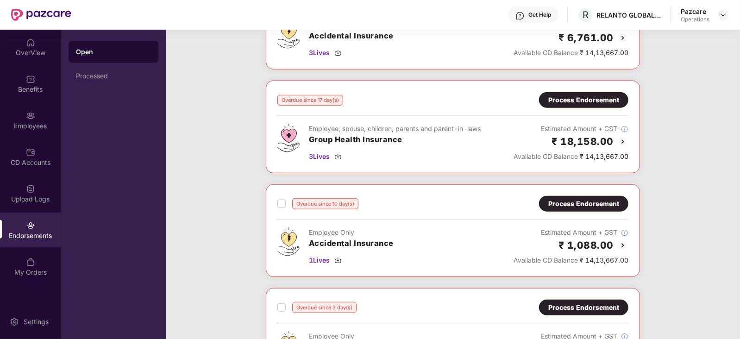
scroll to position [412, 0]
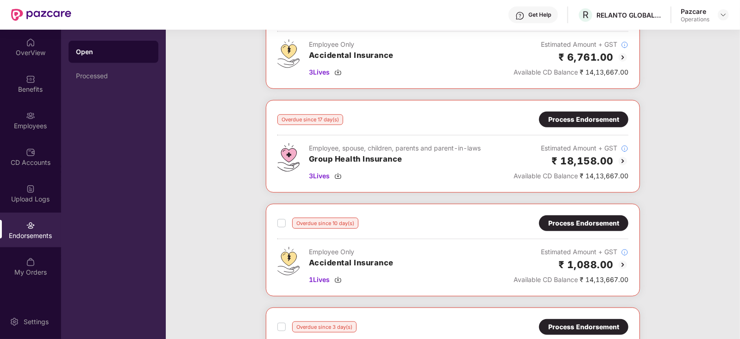
click at [589, 121] on div "Process Endorsement" at bounding box center [583, 119] width 71 height 10
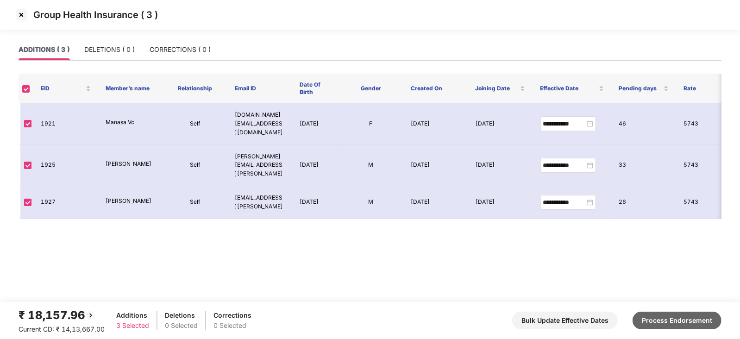
click at [667, 321] on button "Process Endorsement" at bounding box center [676, 321] width 89 height 18
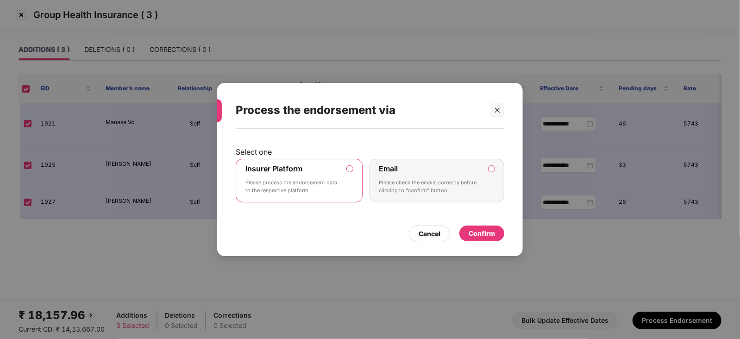
click at [493, 236] on div "Confirm" at bounding box center [482, 233] width 26 height 10
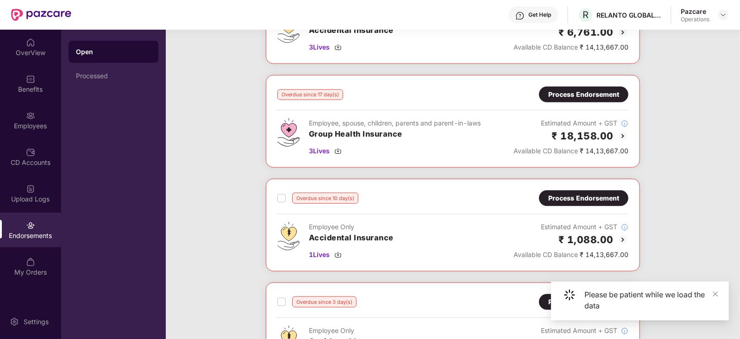
scroll to position [439, 0]
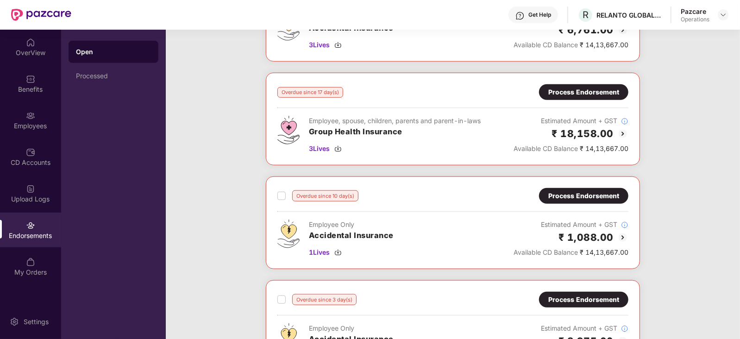
click at [595, 91] on div "Process Endorsement" at bounding box center [583, 92] width 71 height 10
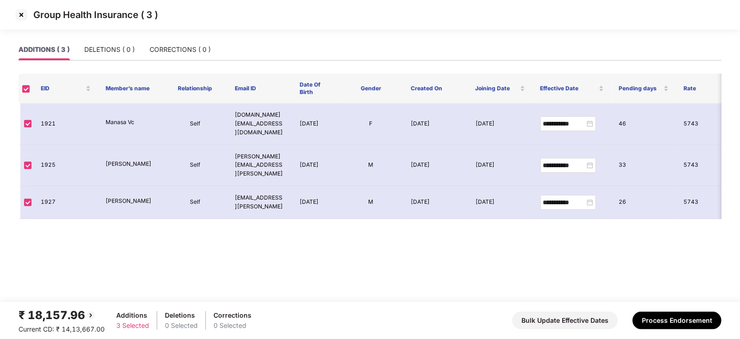
click at [21, 16] on img at bounding box center [21, 14] width 15 height 15
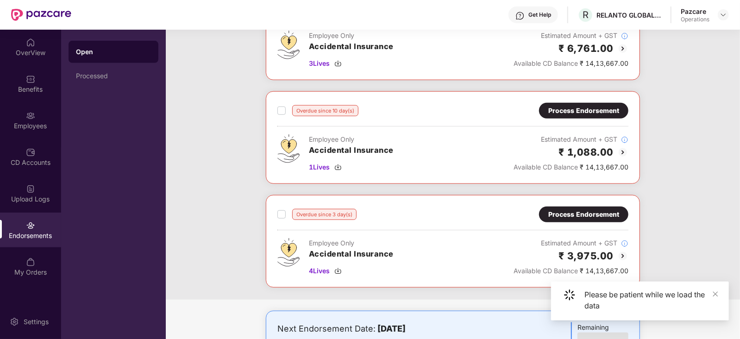
scroll to position [471, 0]
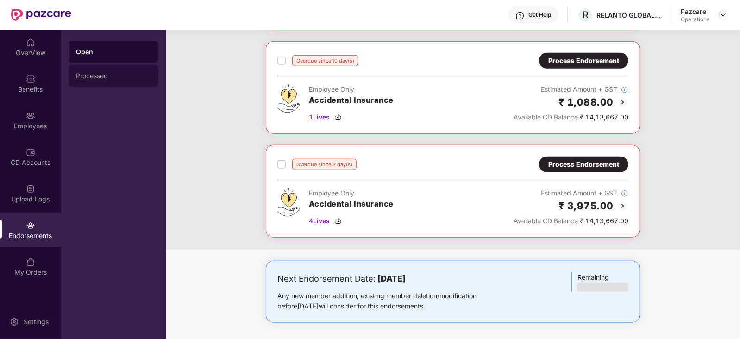
click at [111, 80] on div "Processed" at bounding box center [114, 76] width 90 height 22
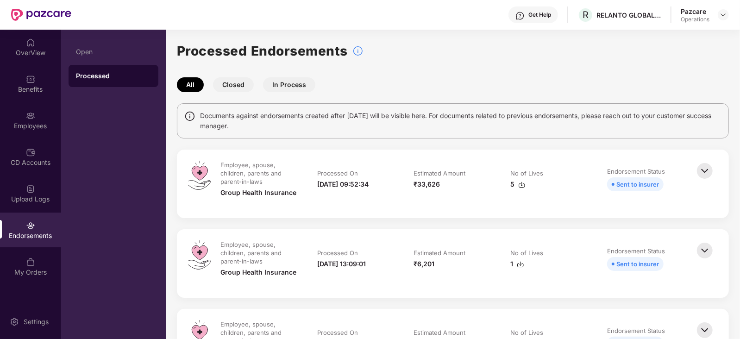
click at [521, 187] on img at bounding box center [521, 184] width 7 height 7
click at [407, 209] on div "Employee, spouse, children, parents and parent-in-laws Group Health Insurance P…" at bounding box center [453, 184] width 552 height 69
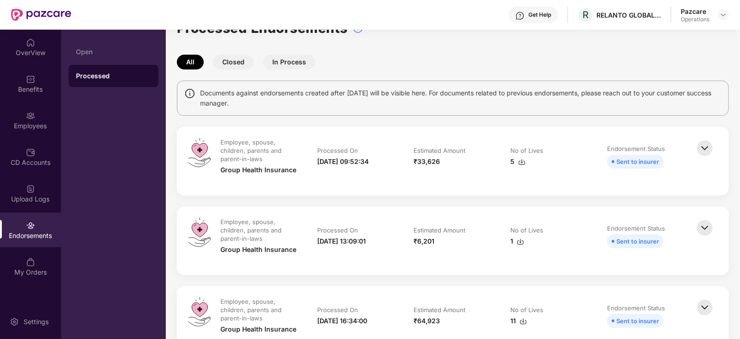
scroll to position [115, 0]
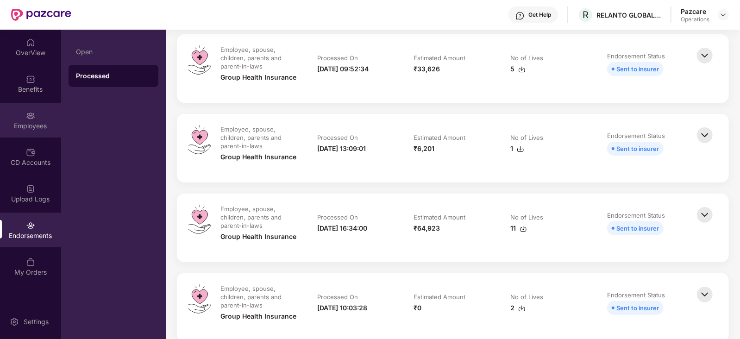
click at [48, 126] on div "Employees" at bounding box center [30, 125] width 61 height 9
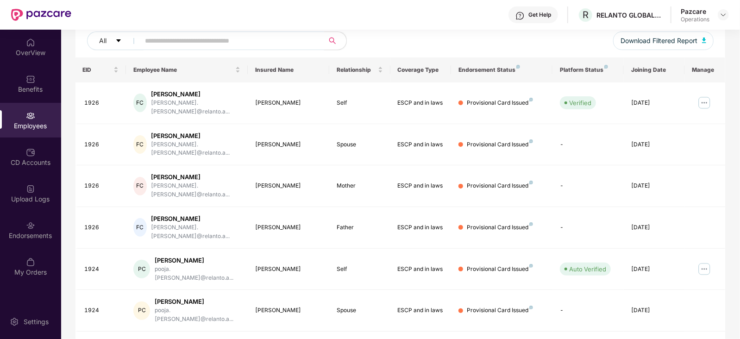
click at [171, 36] on input "text" at bounding box center [228, 41] width 166 height 14
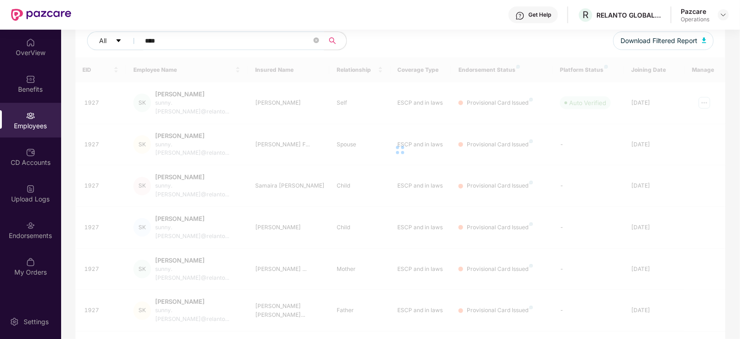
scroll to position [94, 0]
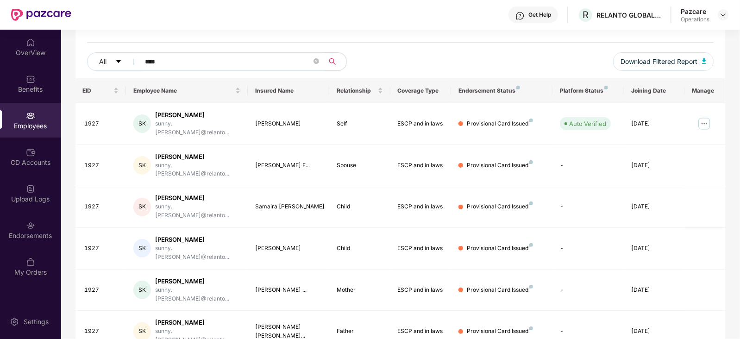
type input "****"
click at [326, 160] on td "[PERSON_NAME] F..." at bounding box center [288, 166] width 81 height 42
click at [726, 14] on img at bounding box center [723, 14] width 7 height 7
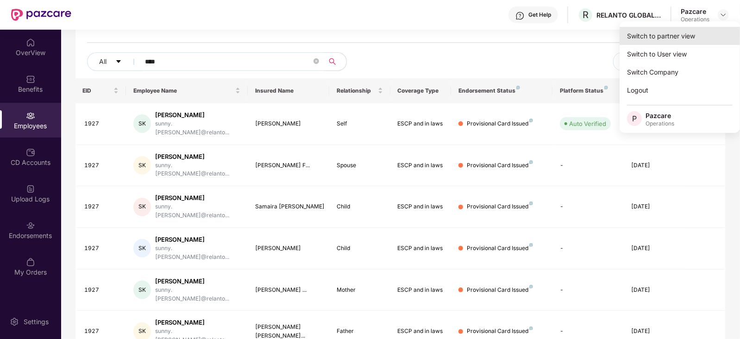
click at [695, 31] on div "Switch to partner view" at bounding box center [680, 36] width 120 height 18
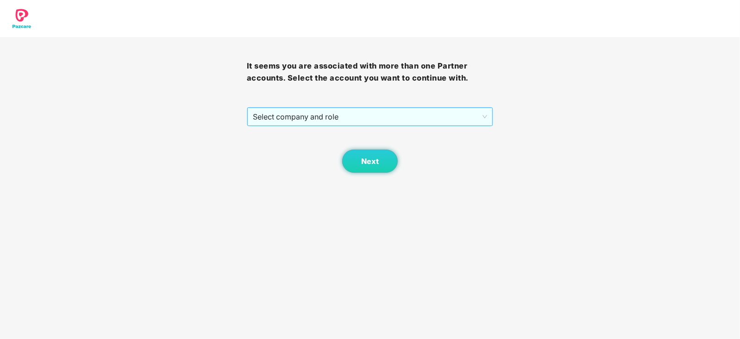
click at [310, 113] on span "Select company and role" at bounding box center [370, 117] width 235 height 18
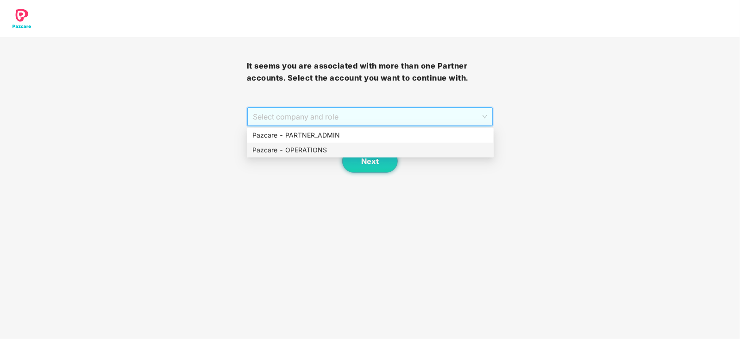
click at [298, 152] on div "Pazcare - OPERATIONS" at bounding box center [370, 150] width 236 height 10
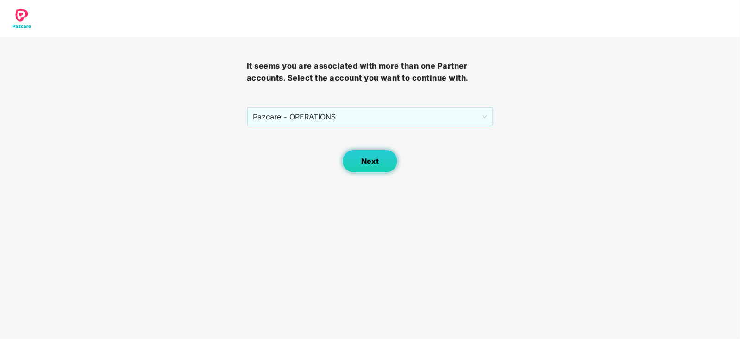
click at [362, 165] on span "Next" at bounding box center [370, 161] width 18 height 9
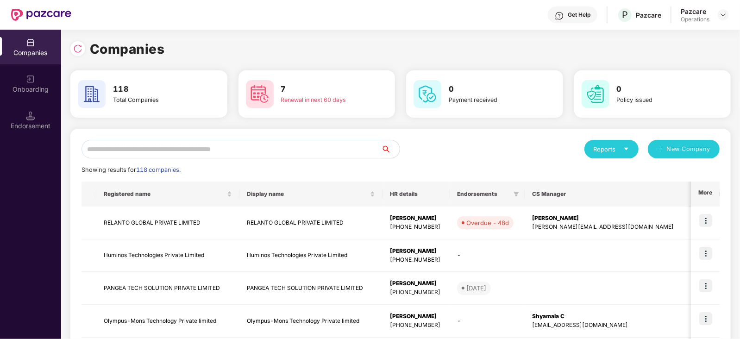
click at [232, 144] on input "text" at bounding box center [231, 149] width 300 height 19
